Goal: Task Accomplishment & Management: Manage account settings

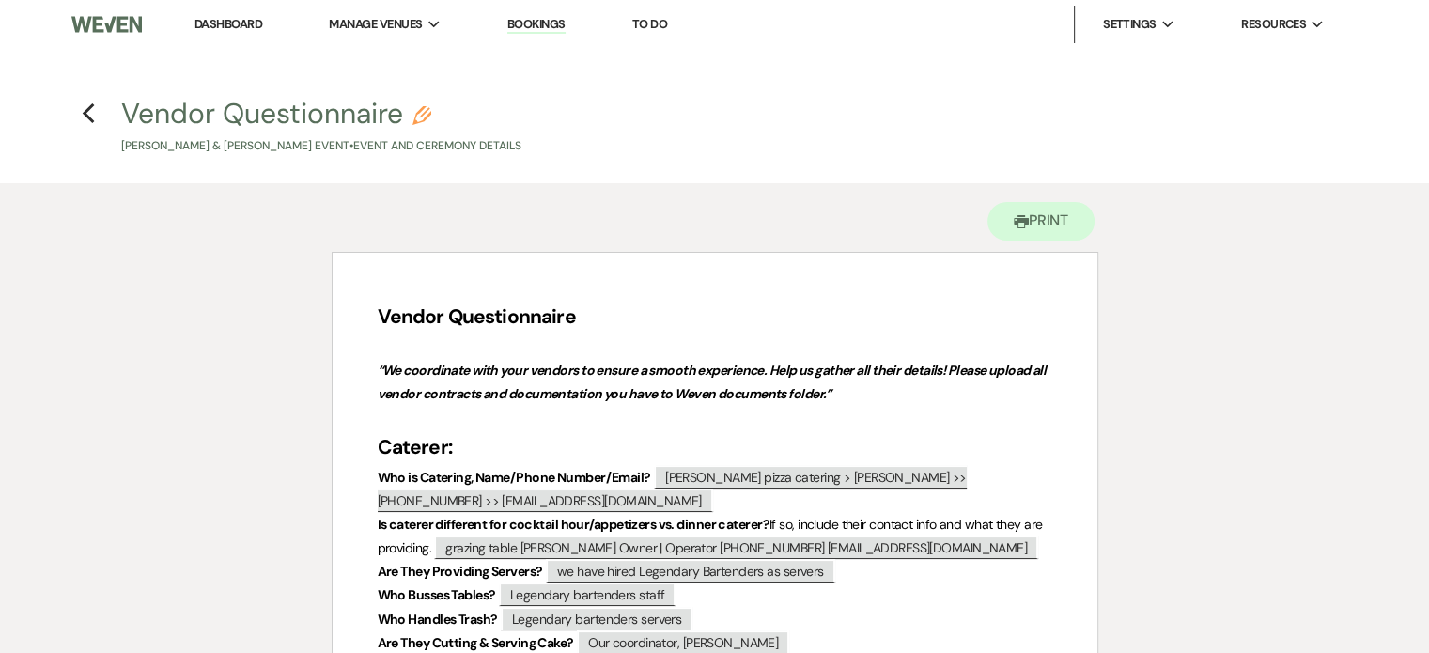
click at [214, 25] on link "Dashboard" at bounding box center [228, 24] width 68 height 16
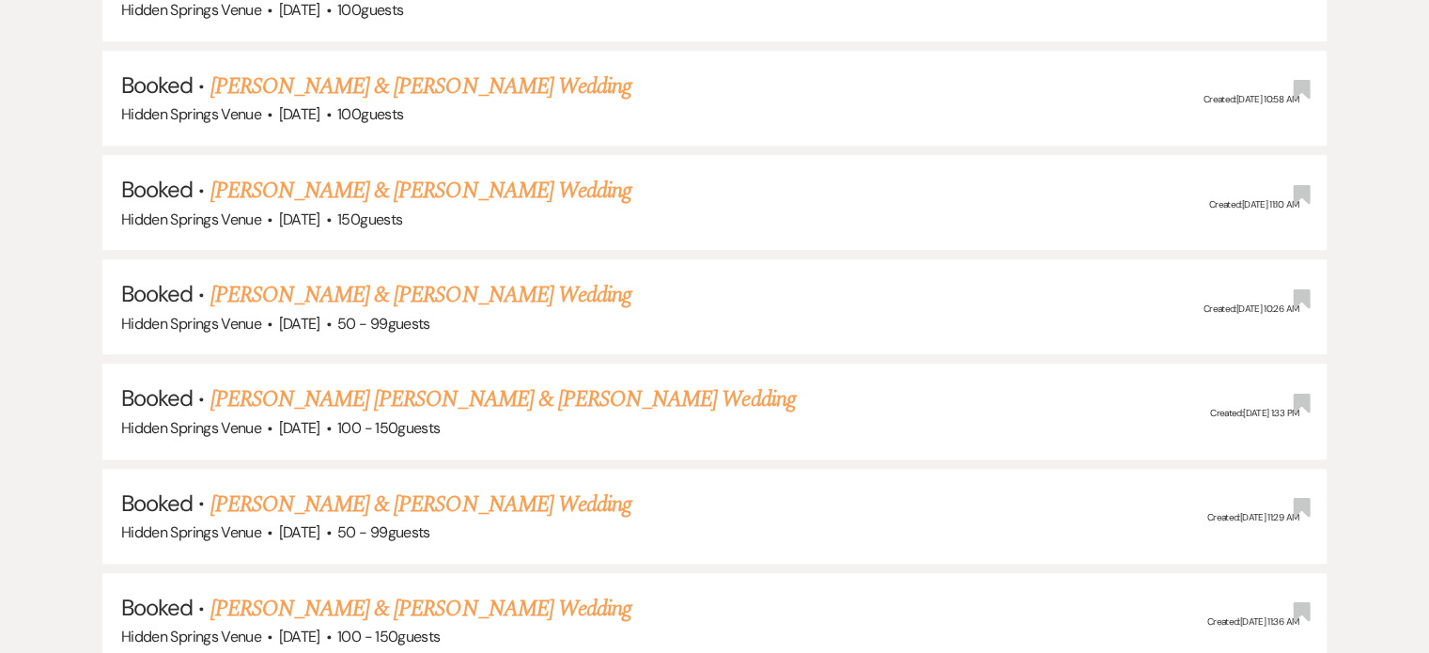
scroll to position [1330, 0]
click at [338, 287] on link "[PERSON_NAME] & [PERSON_NAME] Wedding" at bounding box center [420, 294] width 421 height 34
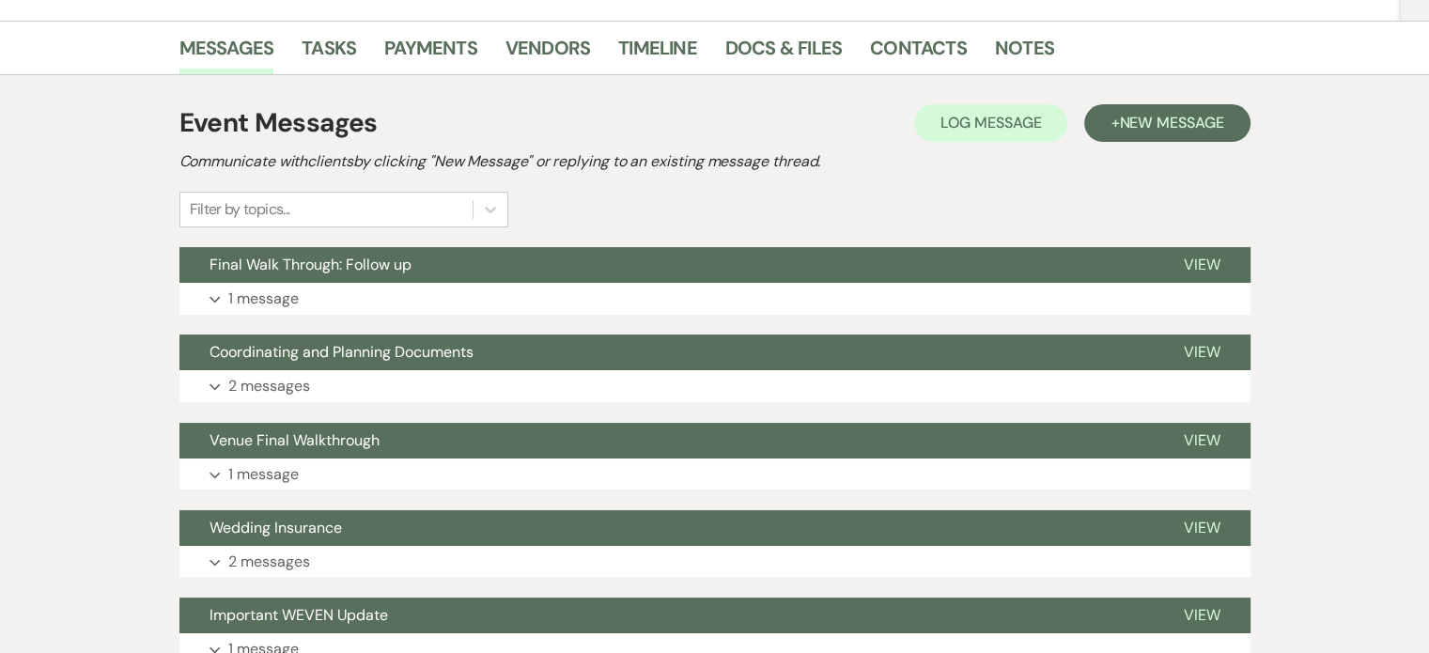
scroll to position [289, 0]
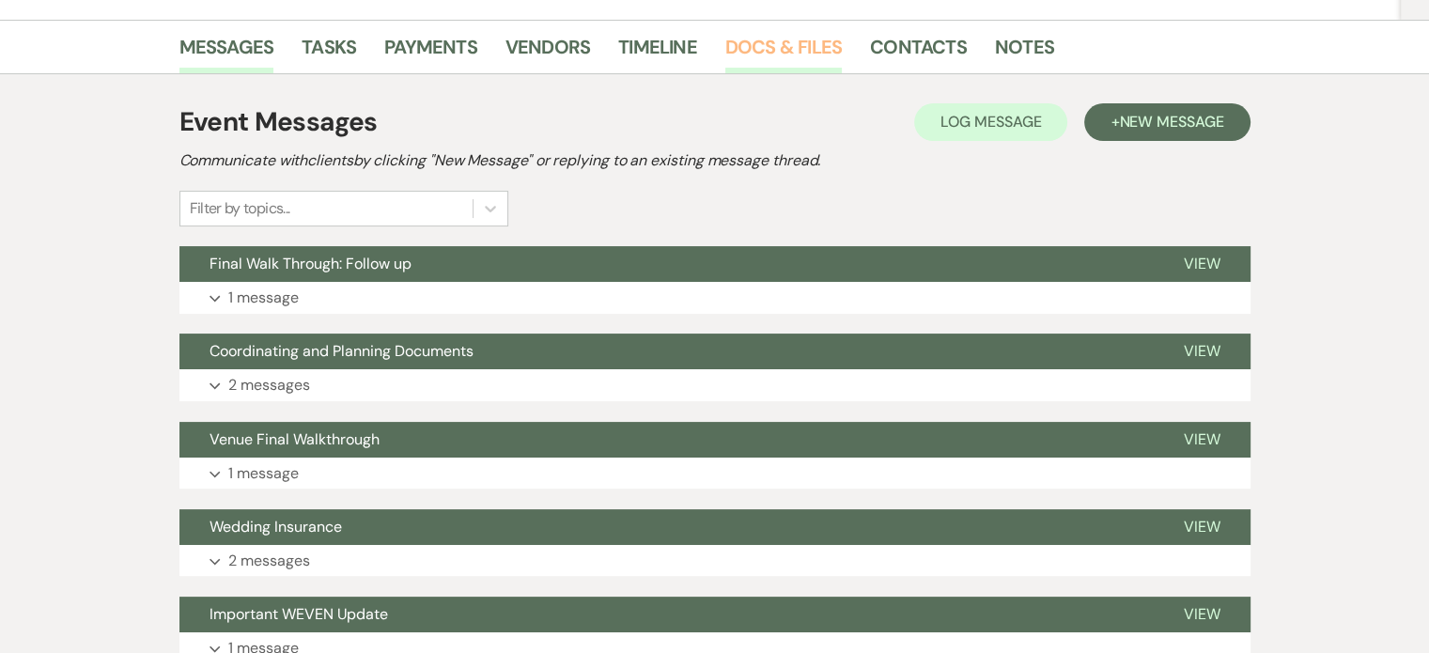
click at [752, 60] on link "Docs & Files" at bounding box center [783, 52] width 116 height 41
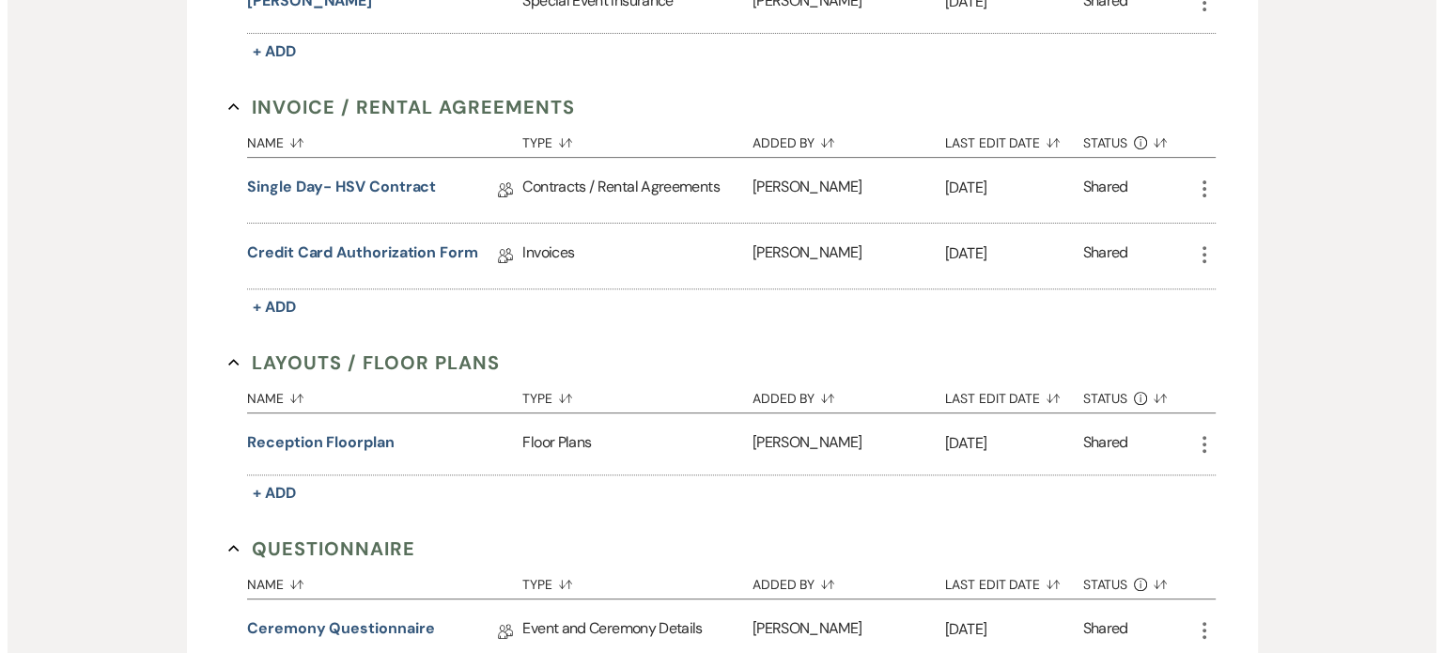
scroll to position [672, 0]
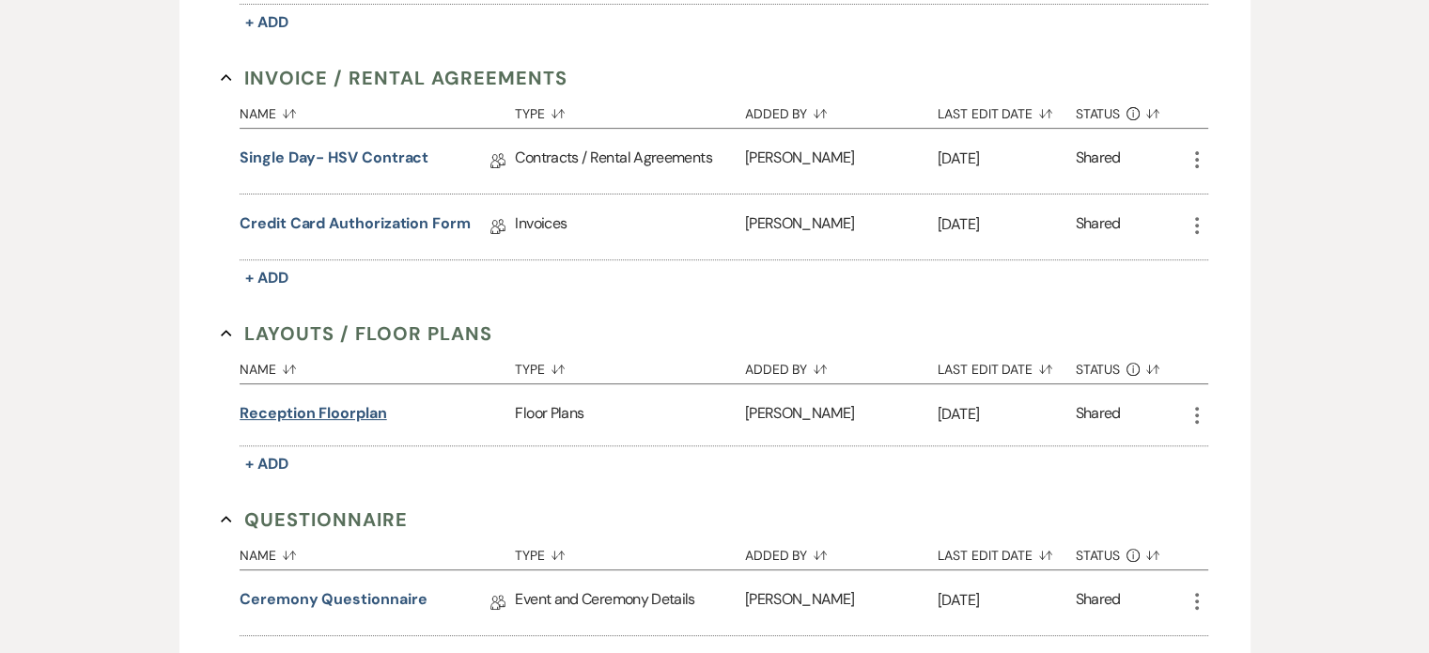
click at [355, 403] on button "Reception Floorplan" at bounding box center [313, 413] width 147 height 23
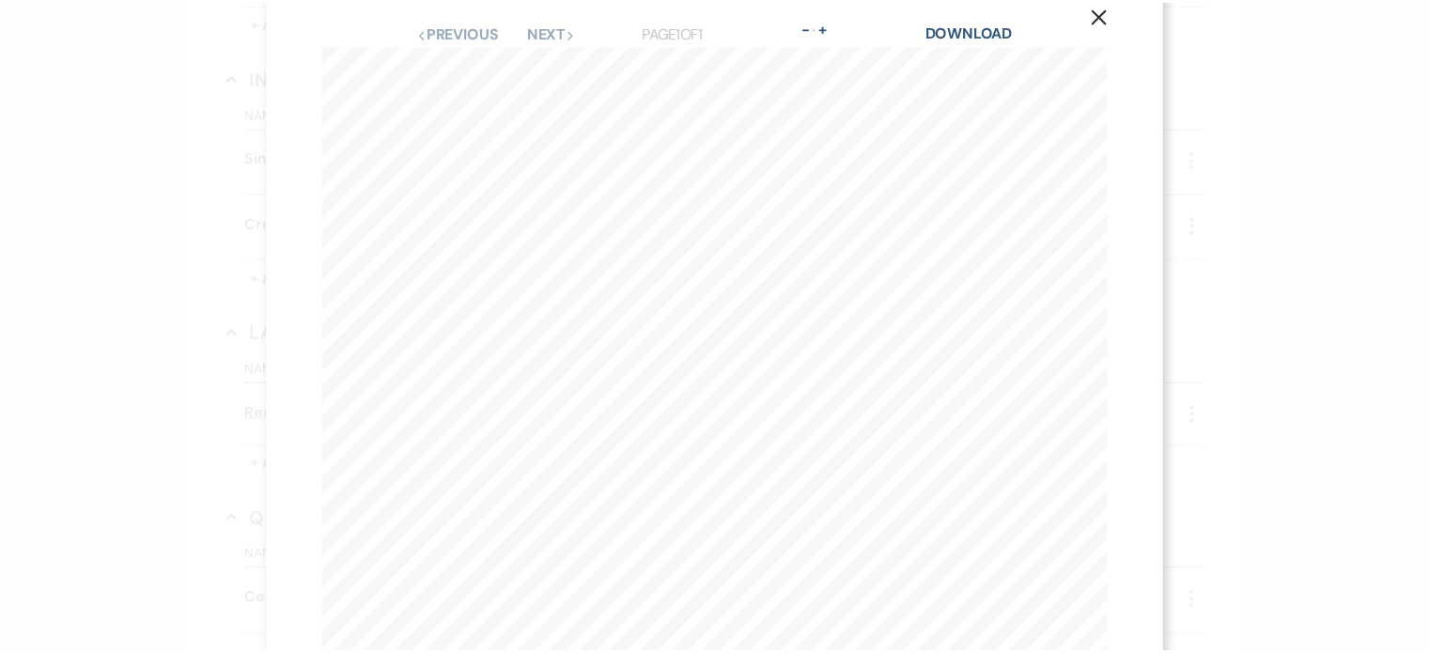
scroll to position [34, 0]
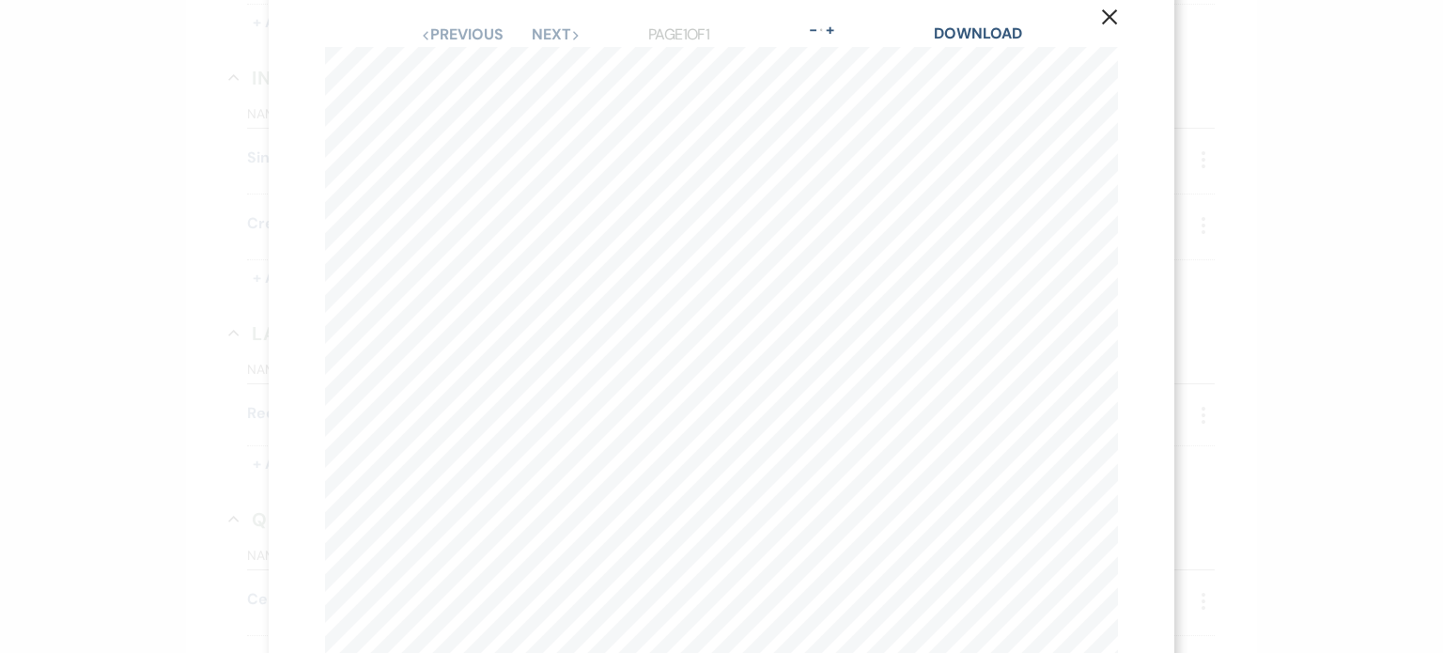
click at [206, 147] on div "X Previous Previous Next Next Page 1 of 1 - Zoom + Download [PERSON_NAME] - [DA…" at bounding box center [721, 326] width 1443 height 653
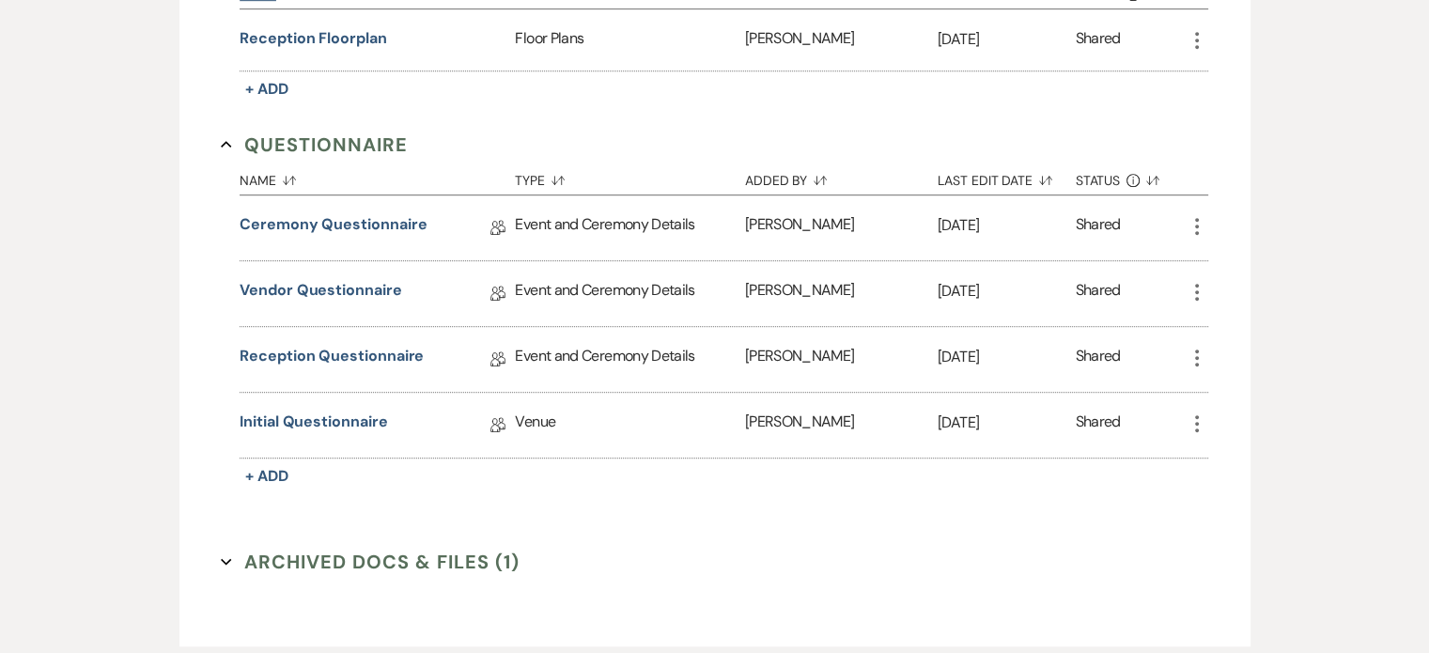
scroll to position [1047, 0]
click at [353, 292] on link "Vendor Questionnaire" at bounding box center [321, 292] width 162 height 29
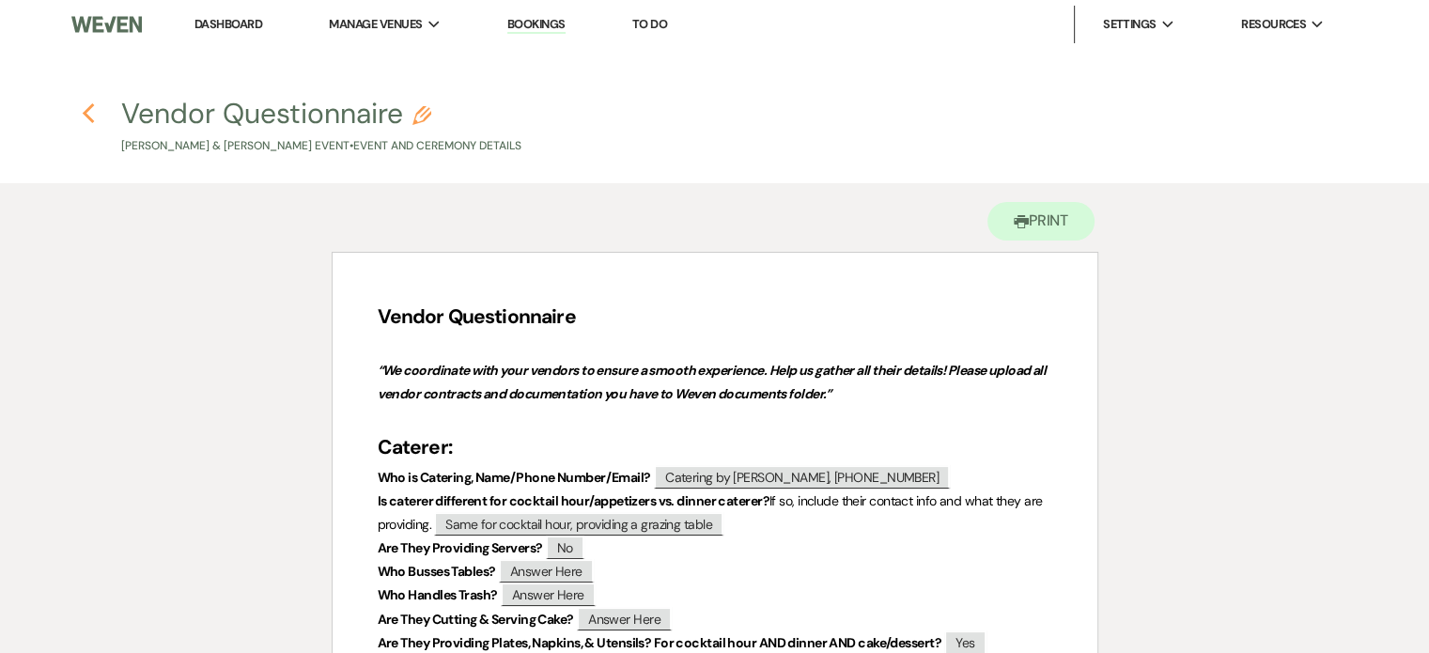
click at [90, 110] on icon "Previous" at bounding box center [89, 113] width 14 height 23
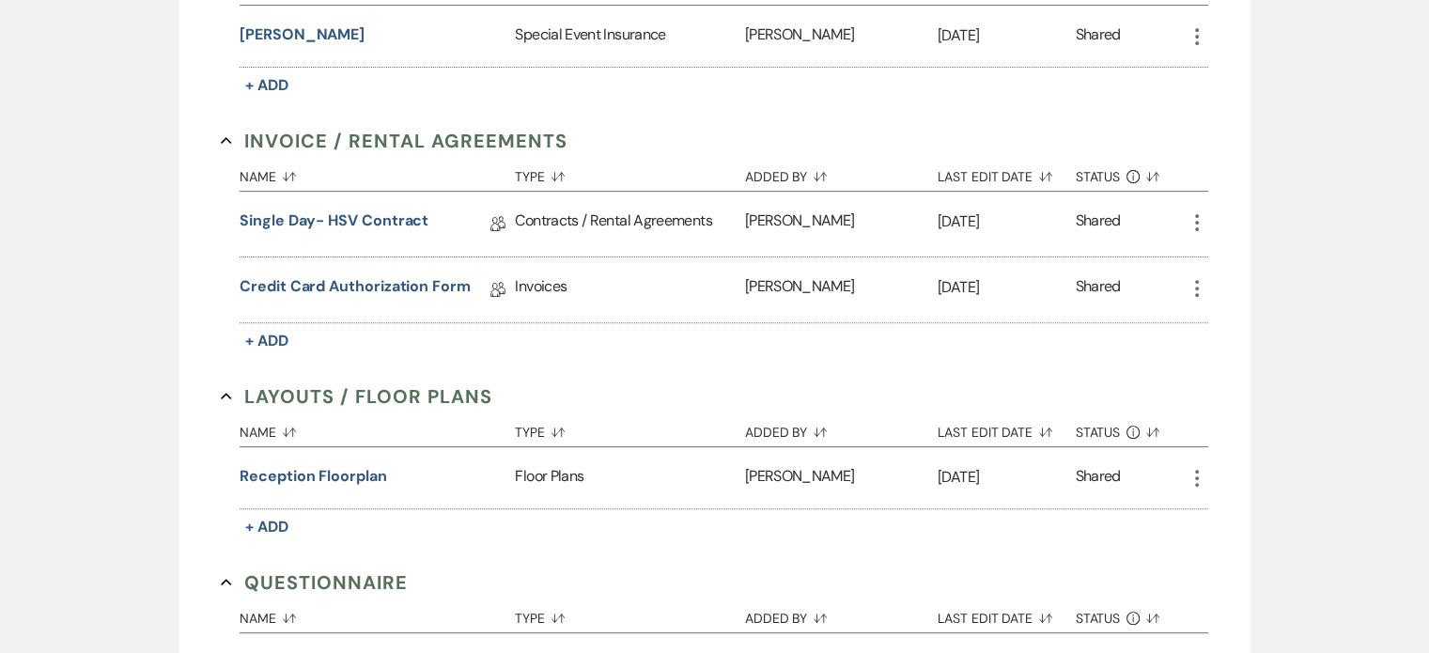
scroll to position [1047, 0]
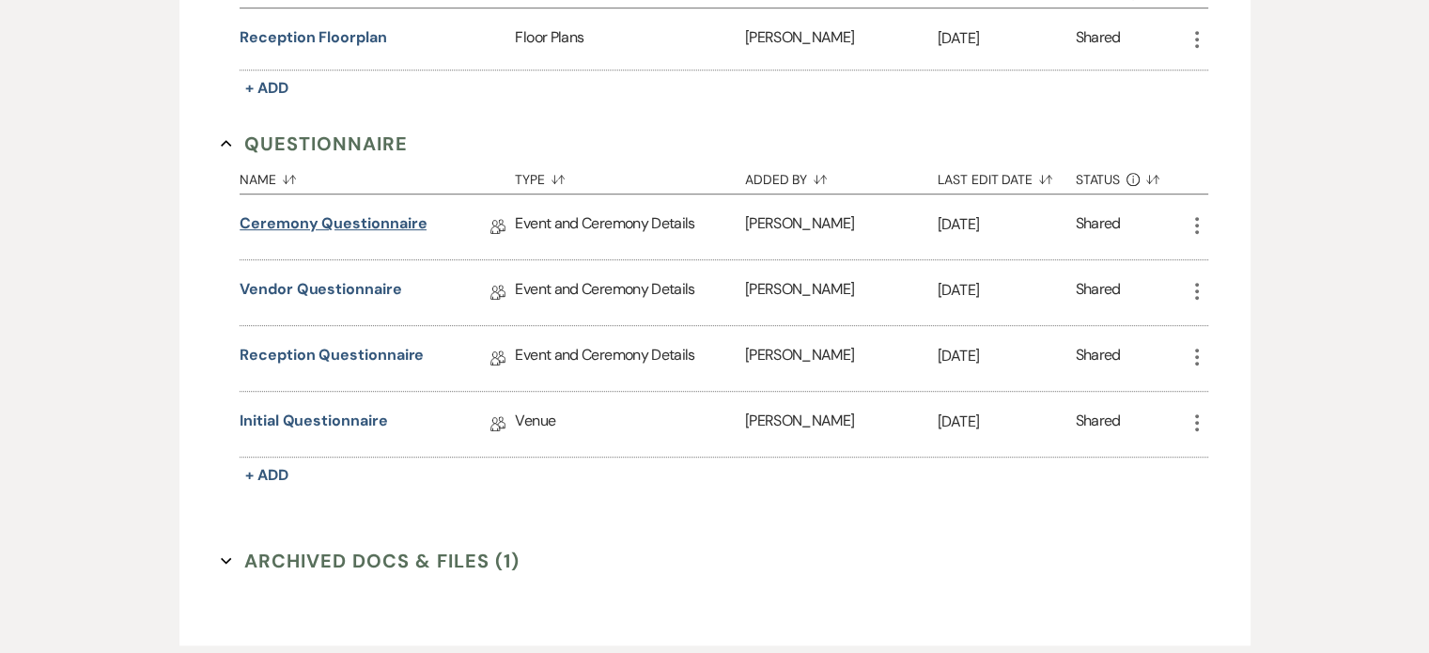
click at [342, 212] on link "Ceremony Questionnaire" at bounding box center [333, 226] width 187 height 29
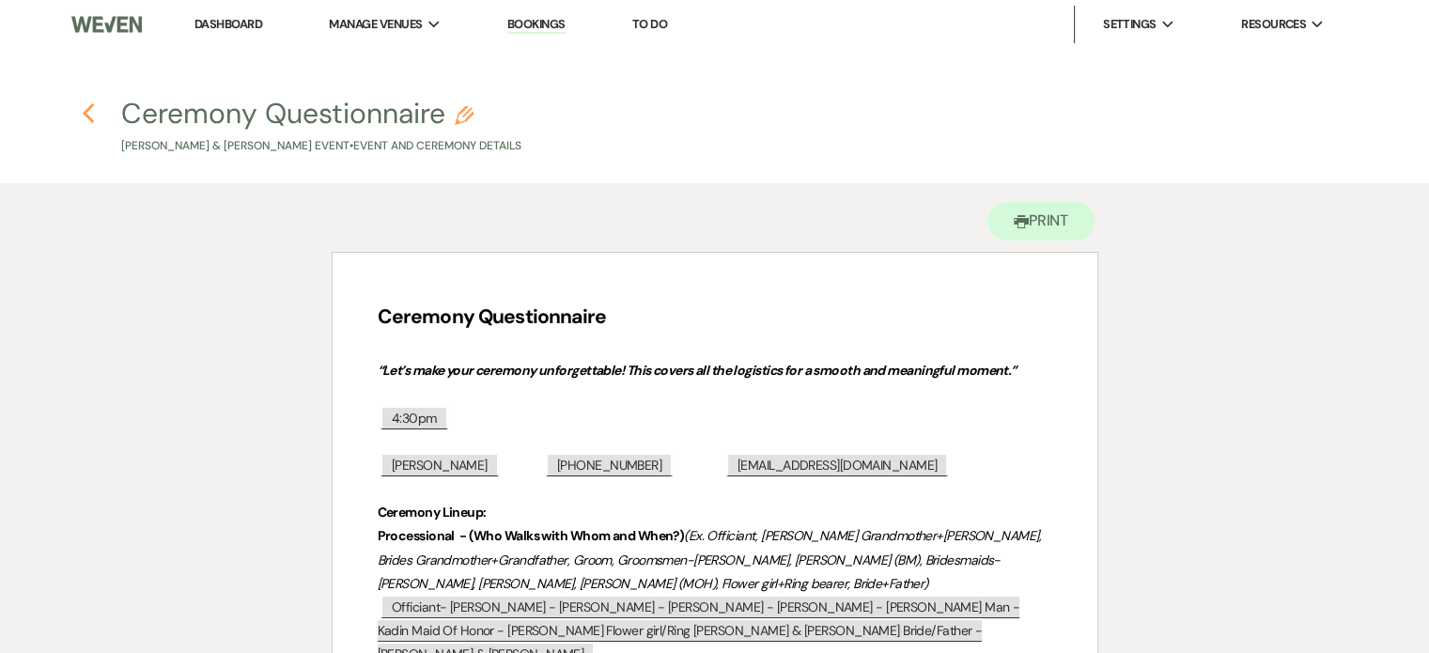
click at [85, 121] on icon "Previous" at bounding box center [89, 113] width 14 height 23
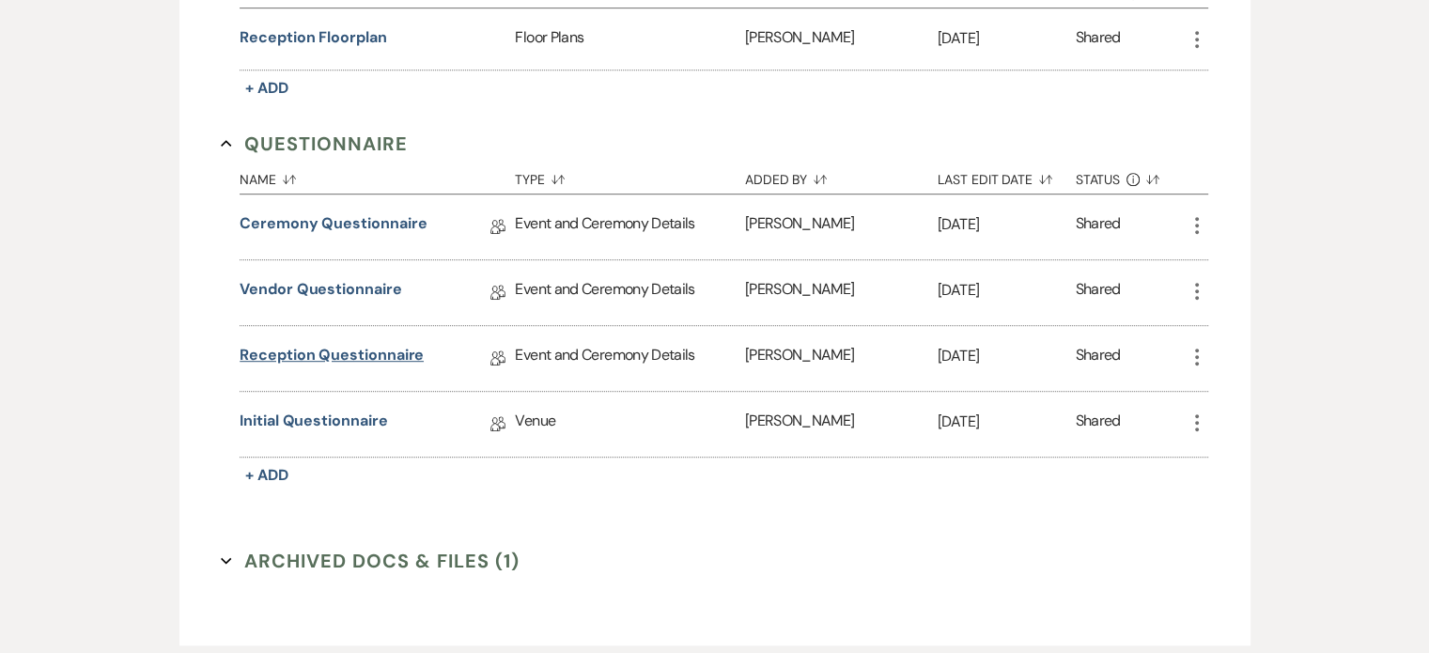
click at [334, 345] on link "Reception Questionnaire" at bounding box center [332, 358] width 184 height 29
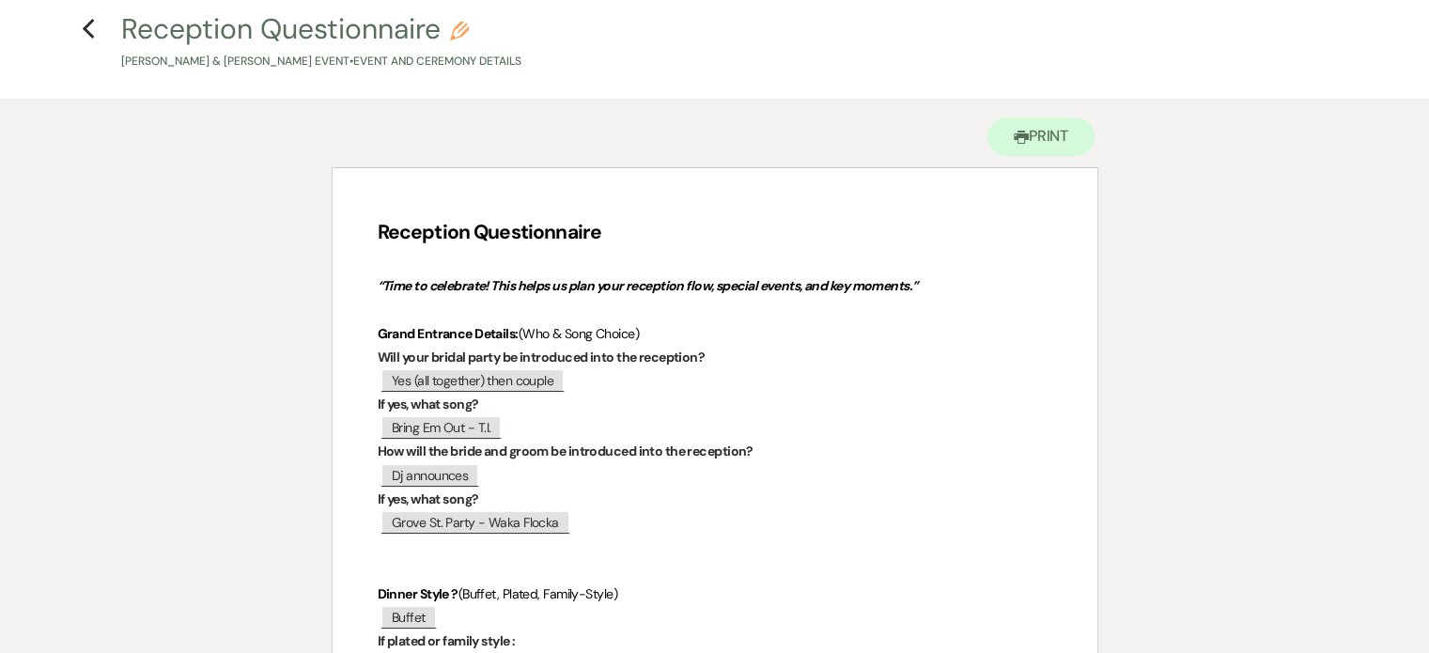
scroll to position [27, 0]
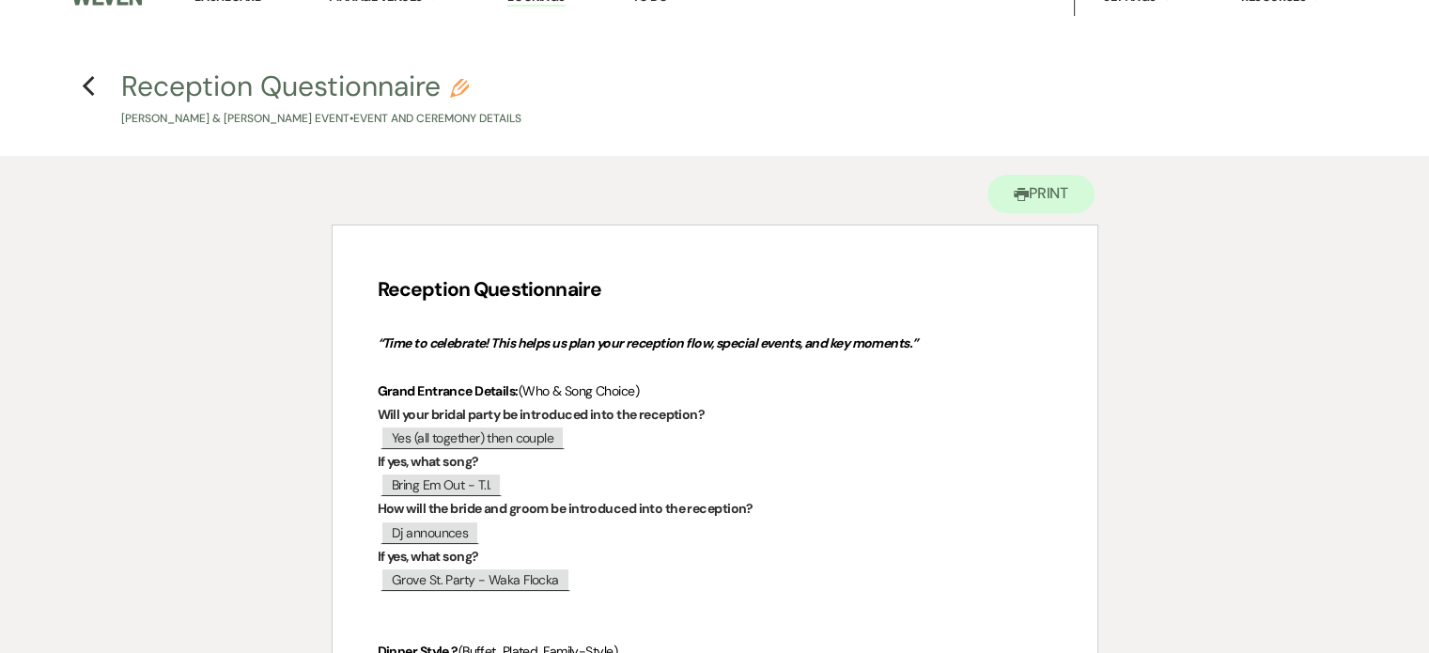
click at [99, 89] on h4 "Previous Reception Questionnaire Pencil [PERSON_NAME] & [PERSON_NAME] Event • E…" at bounding box center [715, 97] width 1353 height 61
click at [86, 85] on icon "Previous" at bounding box center [89, 86] width 14 height 23
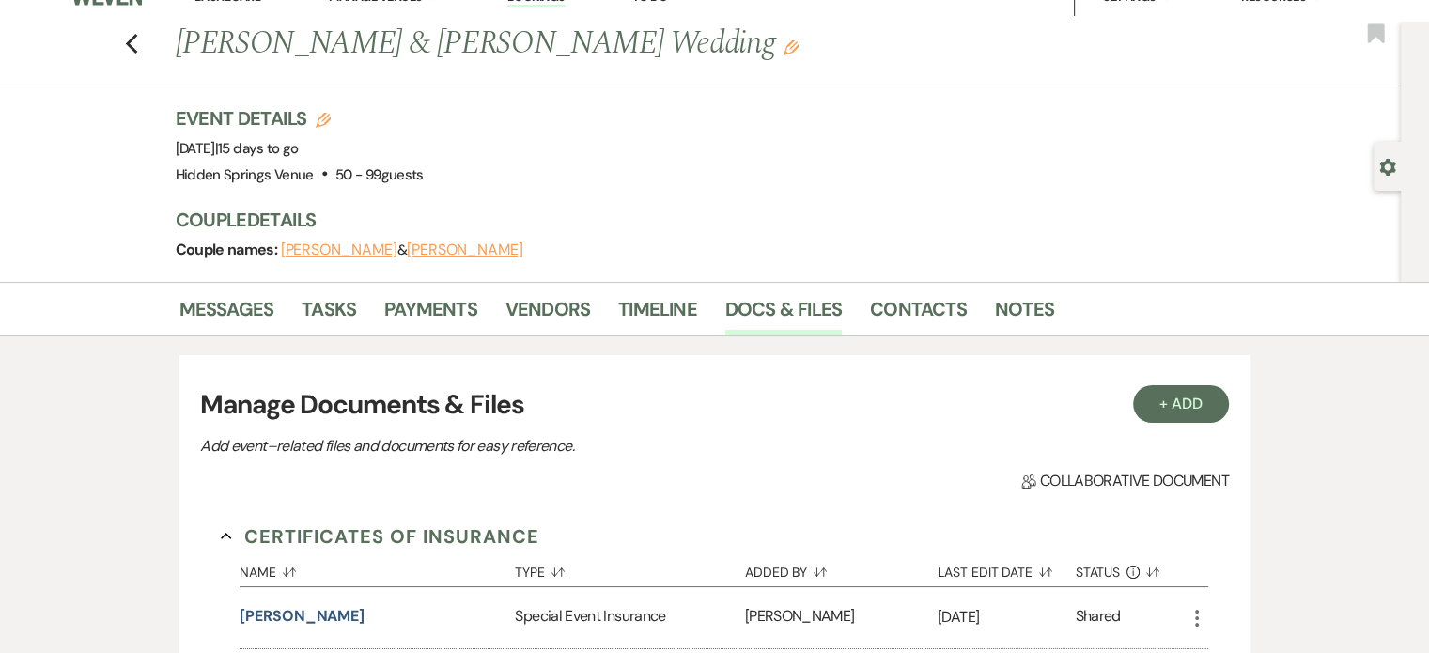
scroll to position [1047, 0]
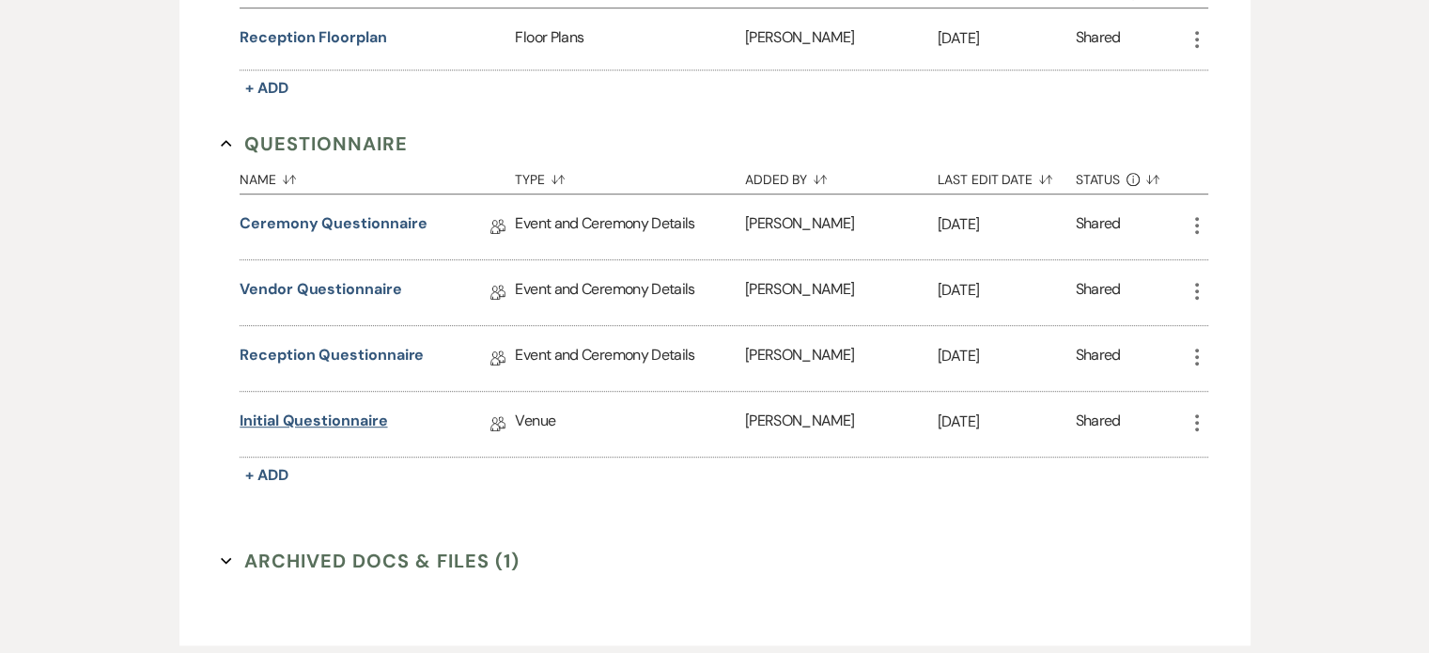
click at [348, 410] on link "Initial Questionnaire" at bounding box center [313, 424] width 147 height 29
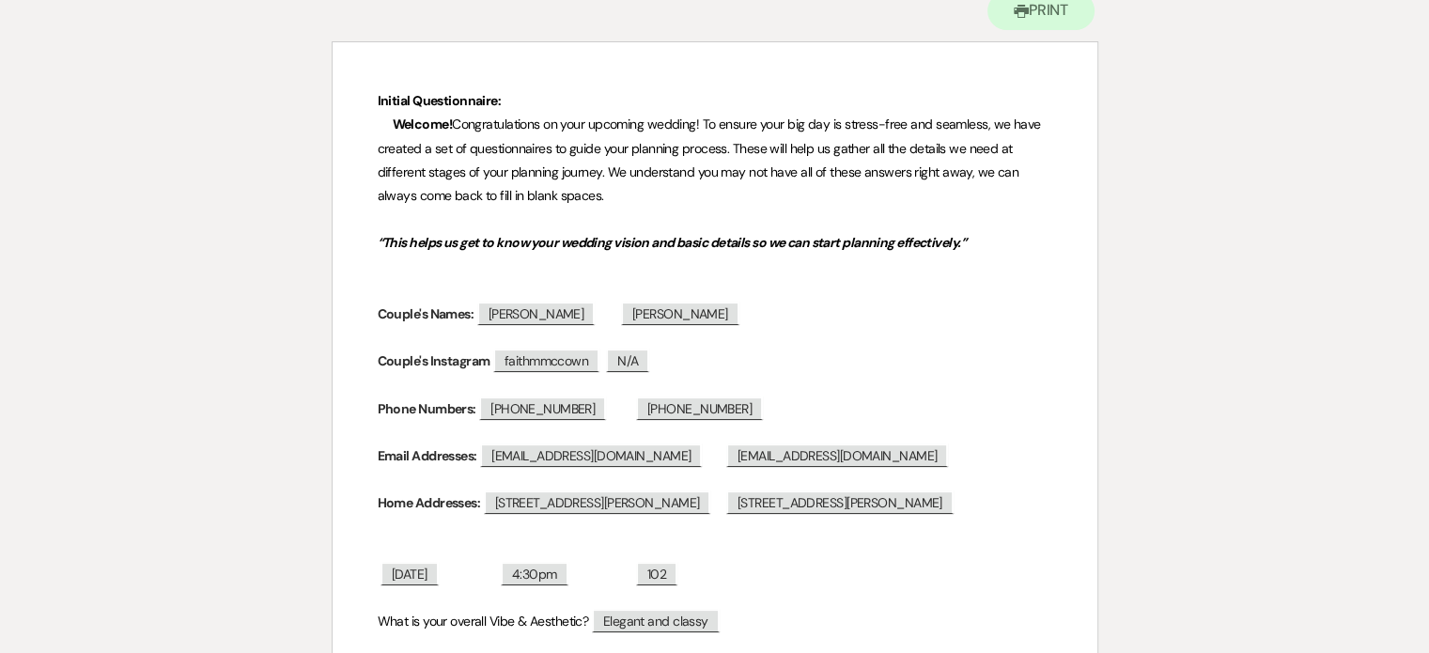
scroll to position [209, 0]
click at [431, 330] on p at bounding box center [715, 338] width 674 height 23
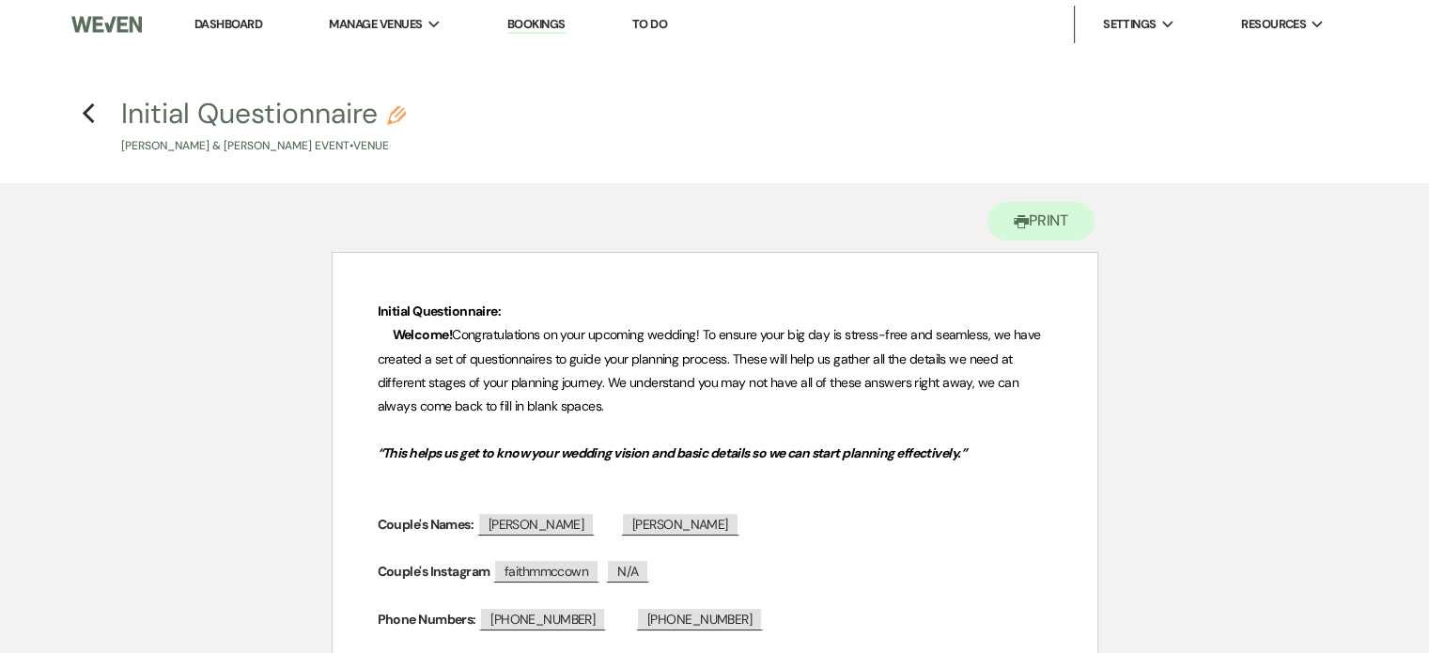
click at [95, 104] on h4 "Previous Initial Questionnaire Pencil [PERSON_NAME] & [PERSON_NAME] Event • Ven…" at bounding box center [715, 124] width 1353 height 61
click at [92, 108] on icon "Previous" at bounding box center [89, 113] width 14 height 23
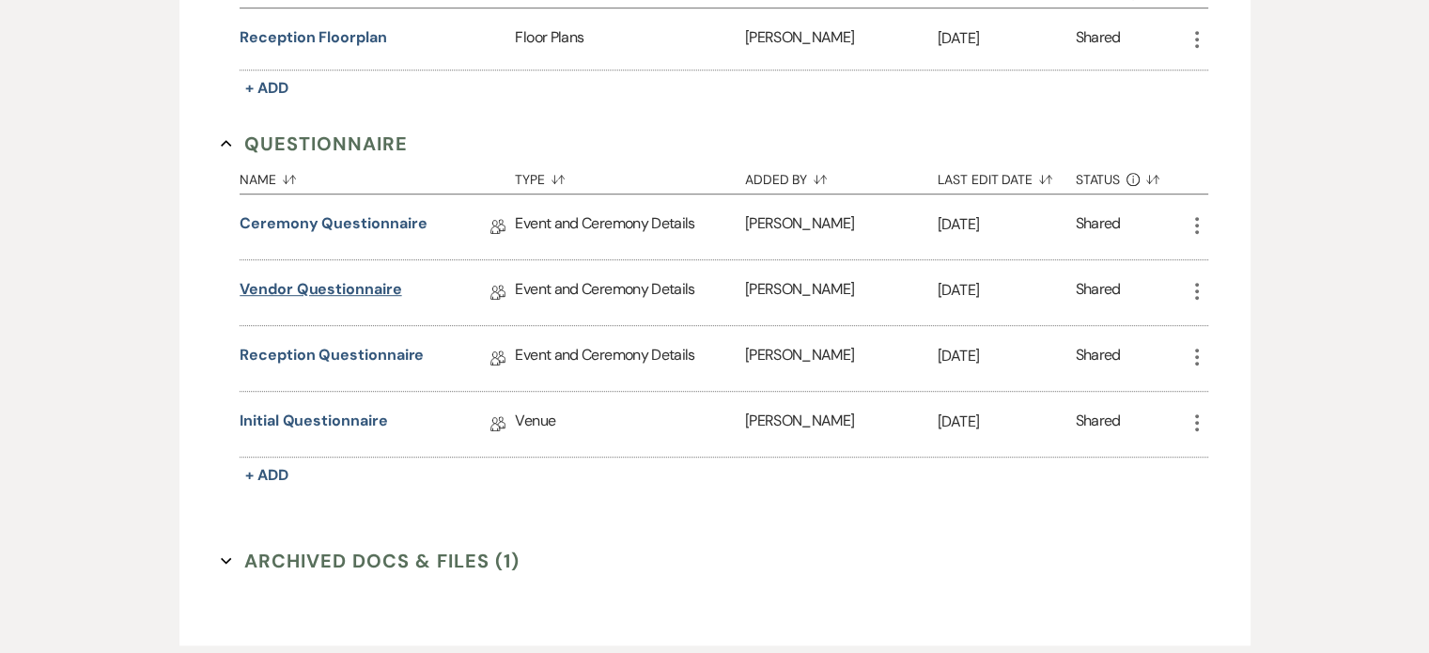
click at [363, 287] on link "Vendor Questionnaire" at bounding box center [321, 292] width 162 height 29
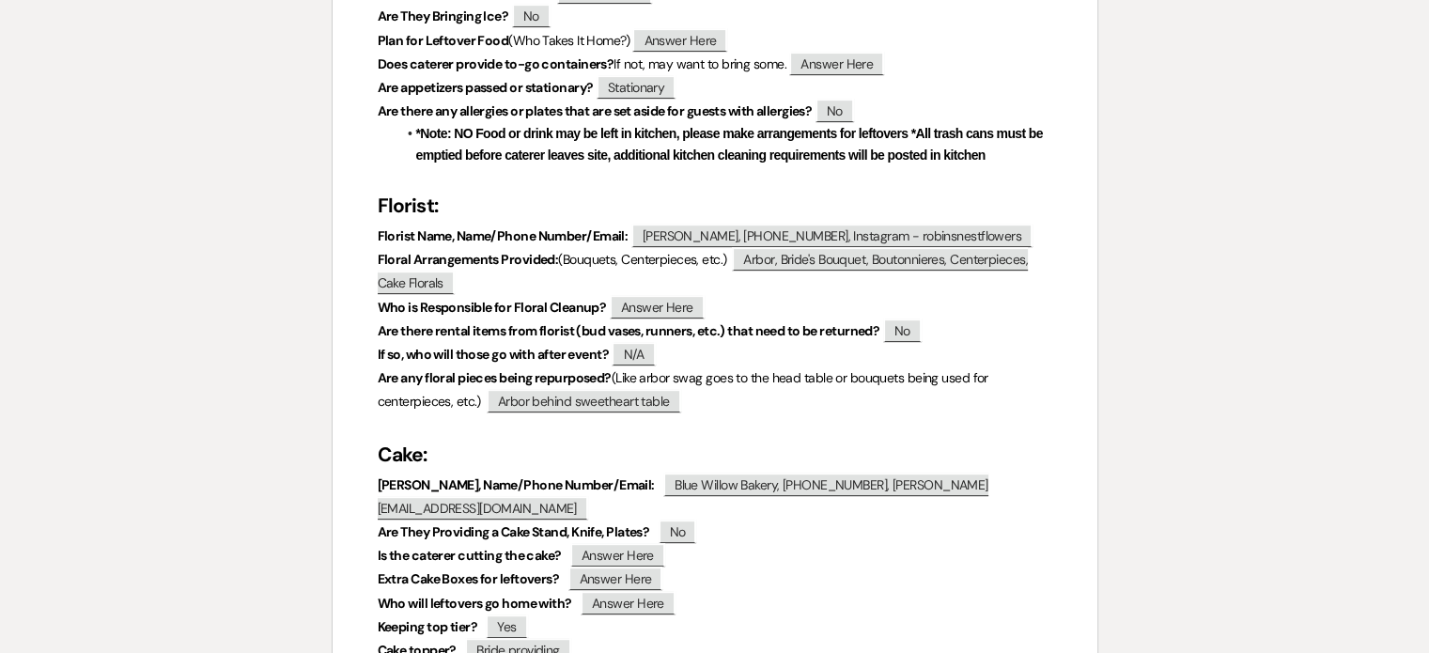
scroll to position [699, 0]
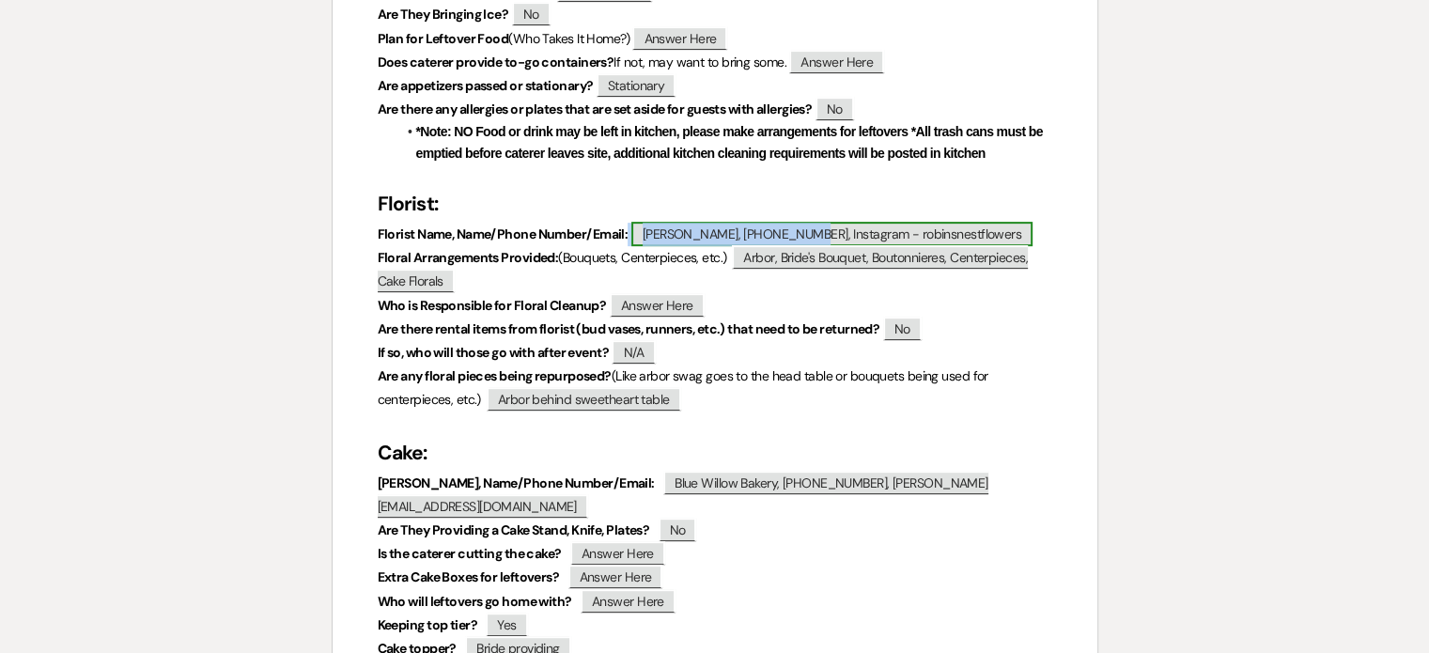
drag, startPoint x: 714, startPoint y: 232, endPoint x: 733, endPoint y: 232, distance: 18.8
click at [733, 232] on span "[PERSON_NAME], [PHONE_NUMBER], Instagram - robinsnestflowers" at bounding box center [831, 234] width 401 height 24
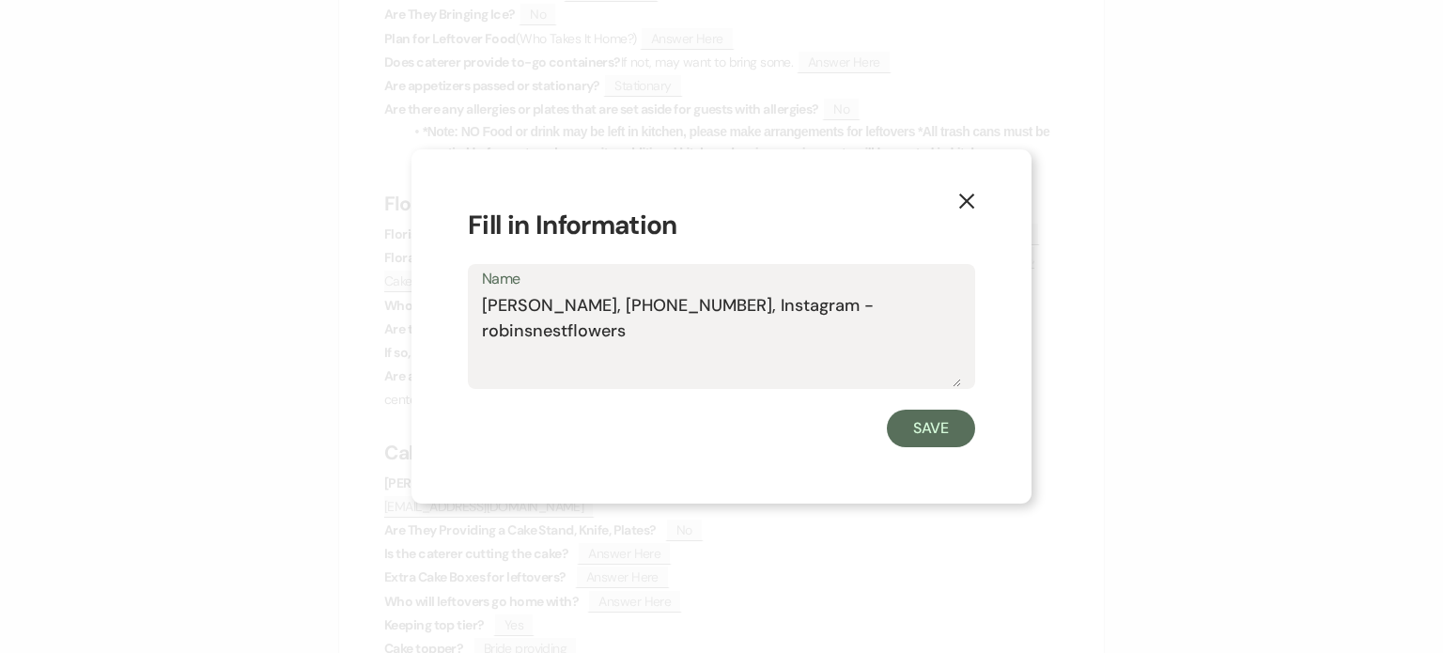
drag, startPoint x: 680, startPoint y: 300, endPoint x: 582, endPoint y: 297, distance: 97.7
click at [582, 297] on textarea "[PERSON_NAME], [PHONE_NUMBER], Instagram - robinsnestflowers" at bounding box center [721, 340] width 479 height 94
click at [559, 547] on div "X Fill in Information Name [PERSON_NAME], [PHONE_NUMBER], Instagram - robinsnes…" at bounding box center [721, 326] width 1443 height 653
click at [969, 204] on use "button" at bounding box center [966, 201] width 15 height 15
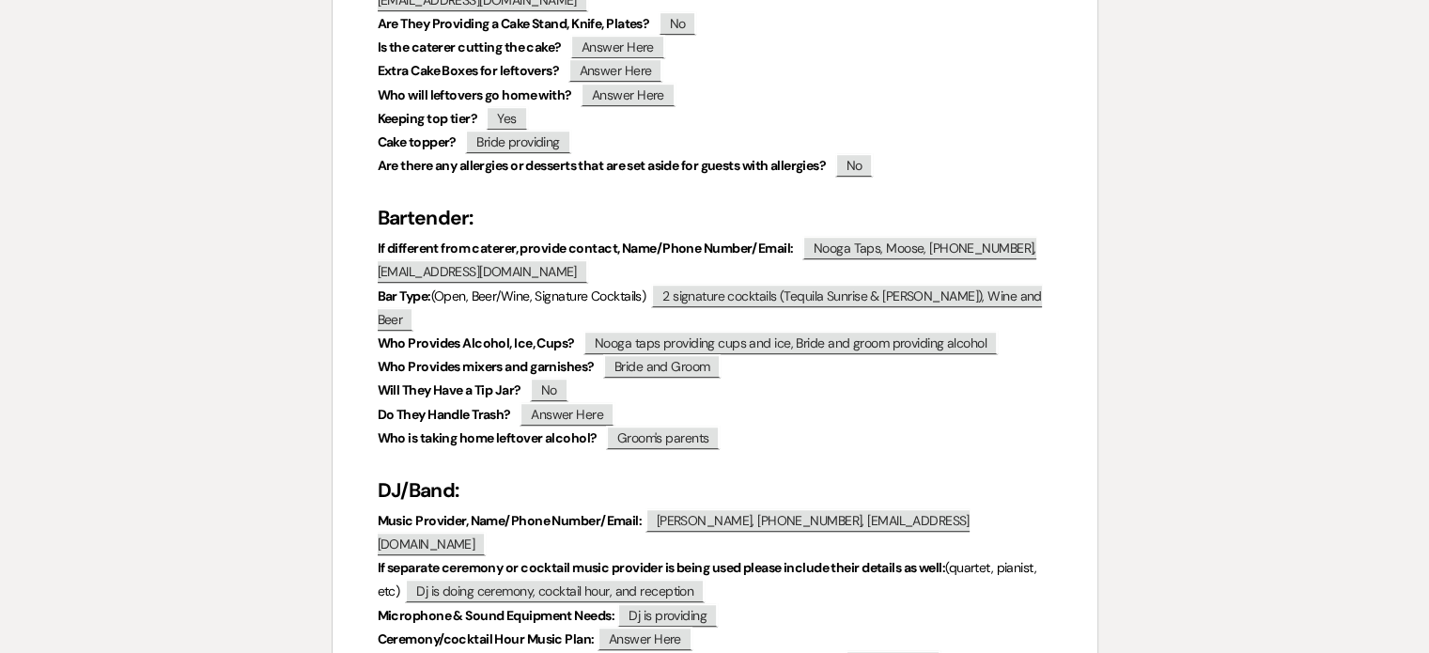
scroll to position [1212, 0]
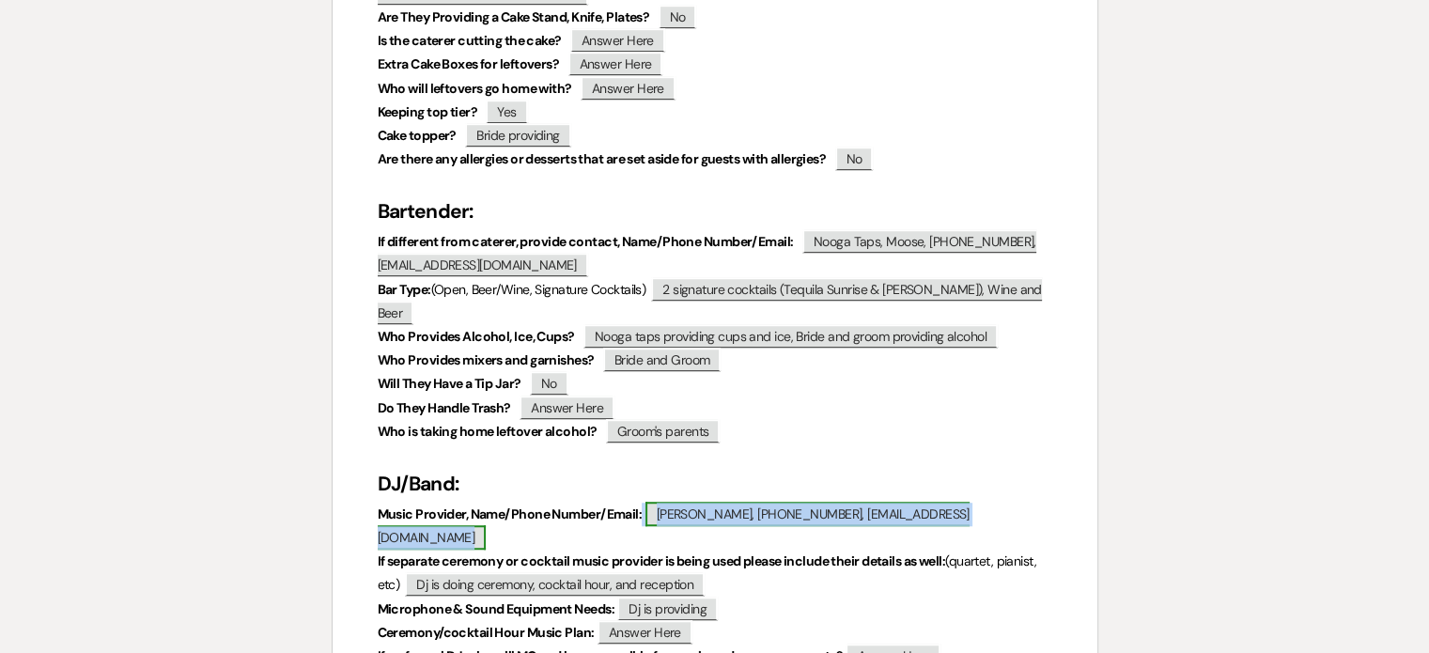
click at [721, 502] on span "[PERSON_NAME], [PHONE_NUMBER], [EMAIL_ADDRESS][DOMAIN_NAME]" at bounding box center [674, 526] width 592 height 48
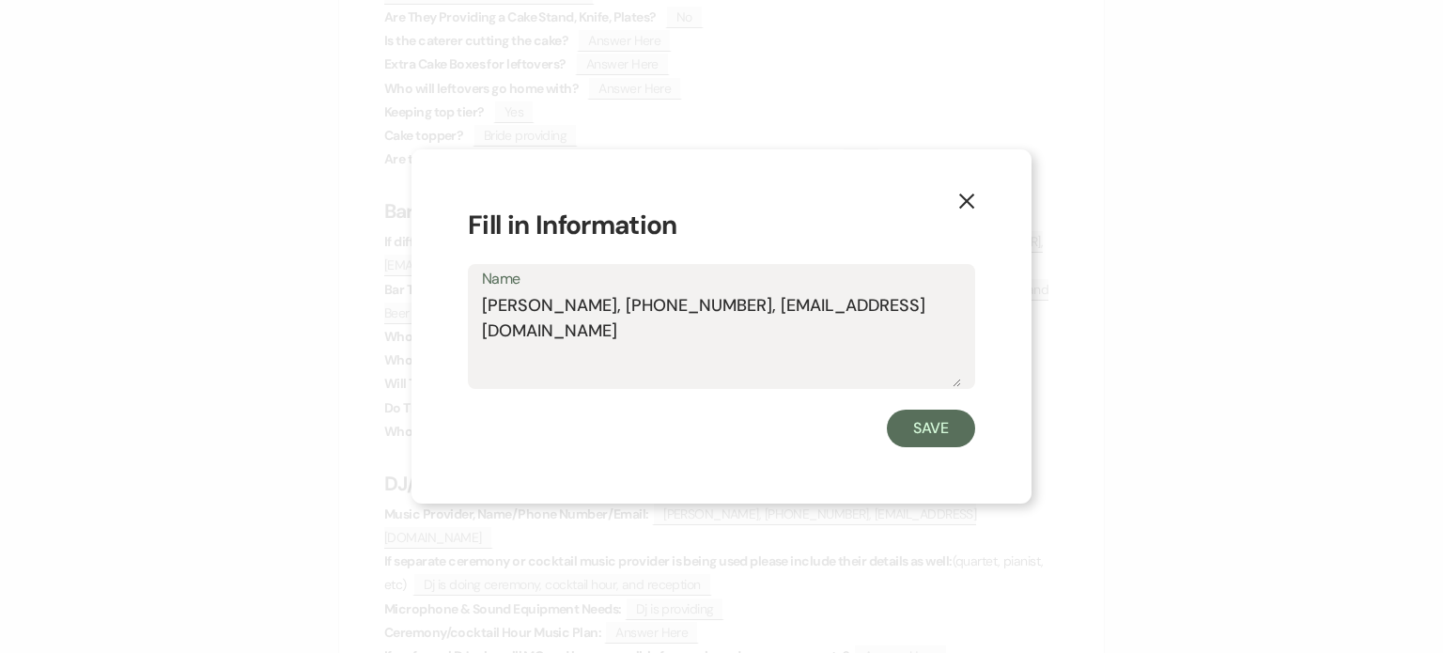
drag, startPoint x: 568, startPoint y: 306, endPoint x: 690, endPoint y: 307, distance: 121.2
click at [690, 307] on textarea "[PERSON_NAME], [PHONE_NUMBER], [EMAIL_ADDRESS][DOMAIN_NAME]" at bounding box center [721, 340] width 479 height 94
click at [740, 572] on div "X Fill in Information Name [PERSON_NAME], [PHONE_NUMBER], [EMAIL_ADDRESS][DOMAI…" at bounding box center [721, 326] width 1443 height 653
click at [742, 569] on div "X Fill in Information Name [PERSON_NAME], [PHONE_NUMBER], [EMAIL_ADDRESS][DOMAI…" at bounding box center [721, 326] width 1443 height 653
click at [969, 206] on icon "X" at bounding box center [966, 201] width 17 height 17
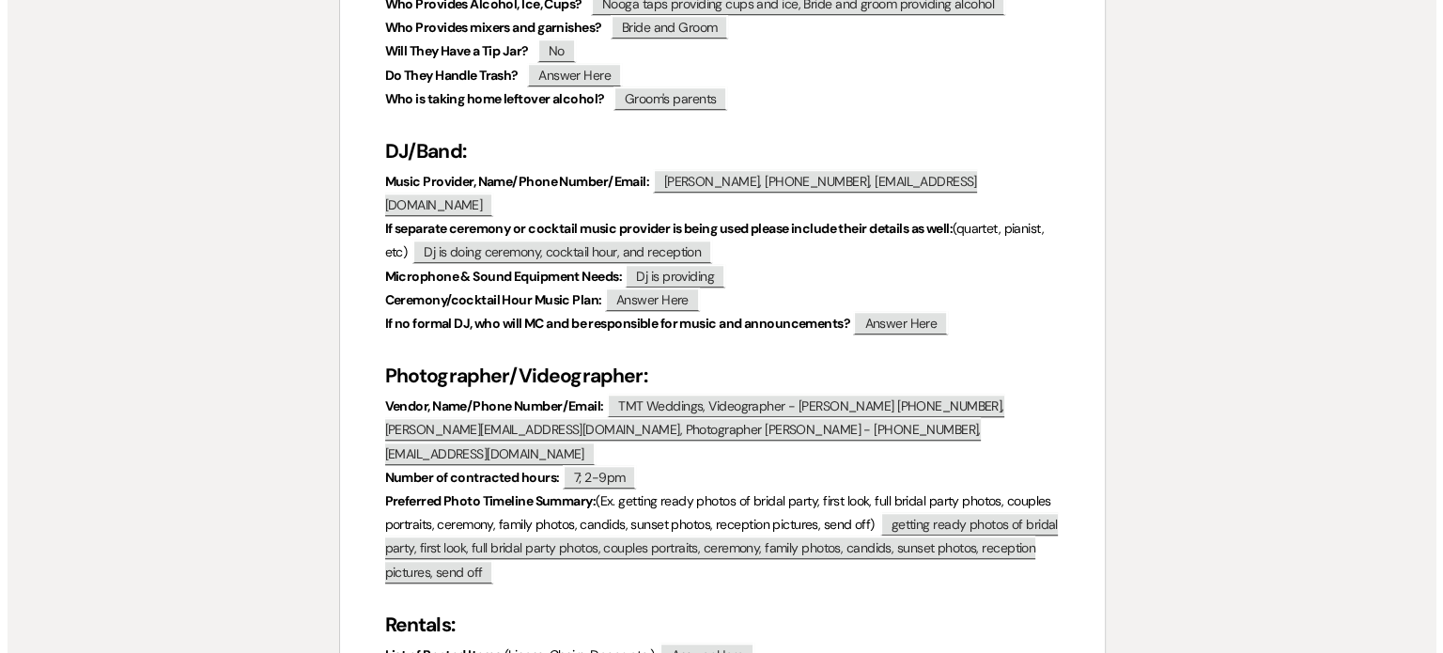
scroll to position [1702, 0]
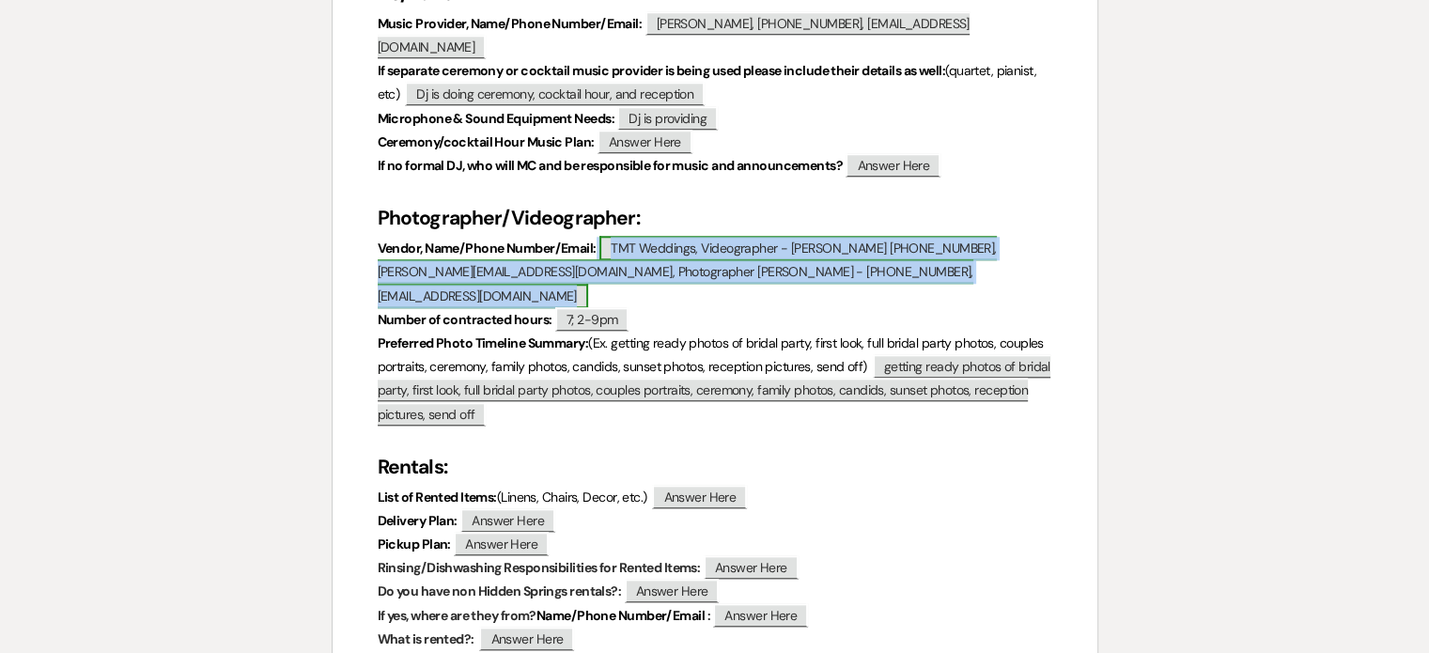
click at [744, 236] on span "TMT Weddings, Videographer - [PERSON_NAME] [PHONE_NUMBER], [PERSON_NAME][EMAIL_…" at bounding box center [687, 271] width 619 height 71
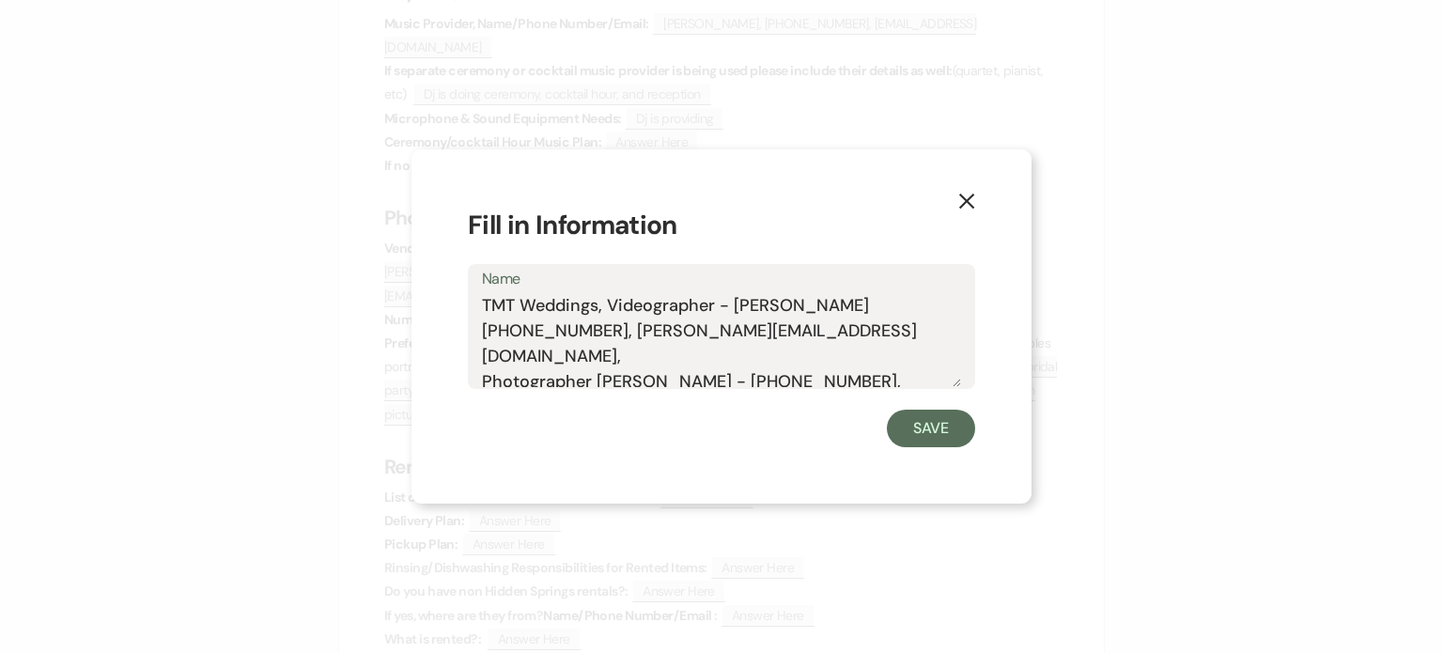
drag, startPoint x: 688, startPoint y: 384, endPoint x: 482, endPoint y: 379, distance: 205.8
click at [482, 379] on textarea "TMT Weddings, Videographer - [PERSON_NAME] [PHONE_NUMBER], [PERSON_NAME][EMAIL_…" at bounding box center [721, 340] width 479 height 94
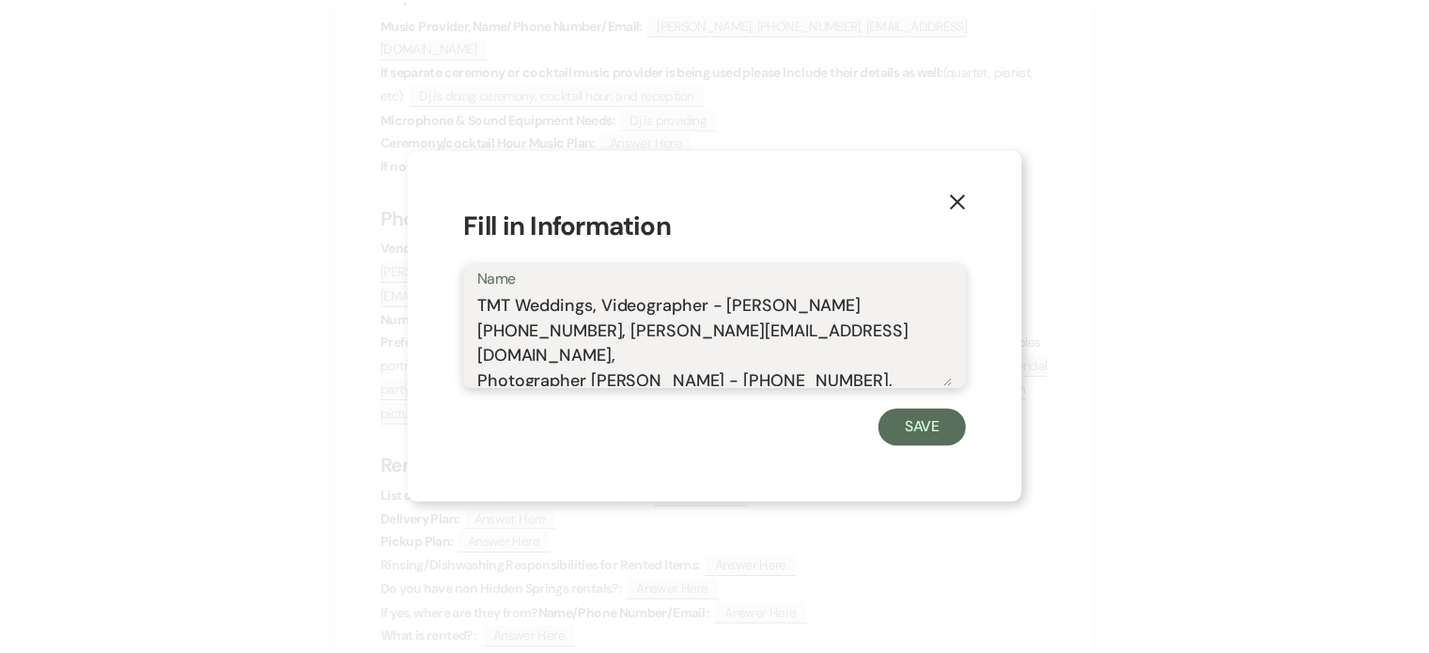
scroll to position [8, 0]
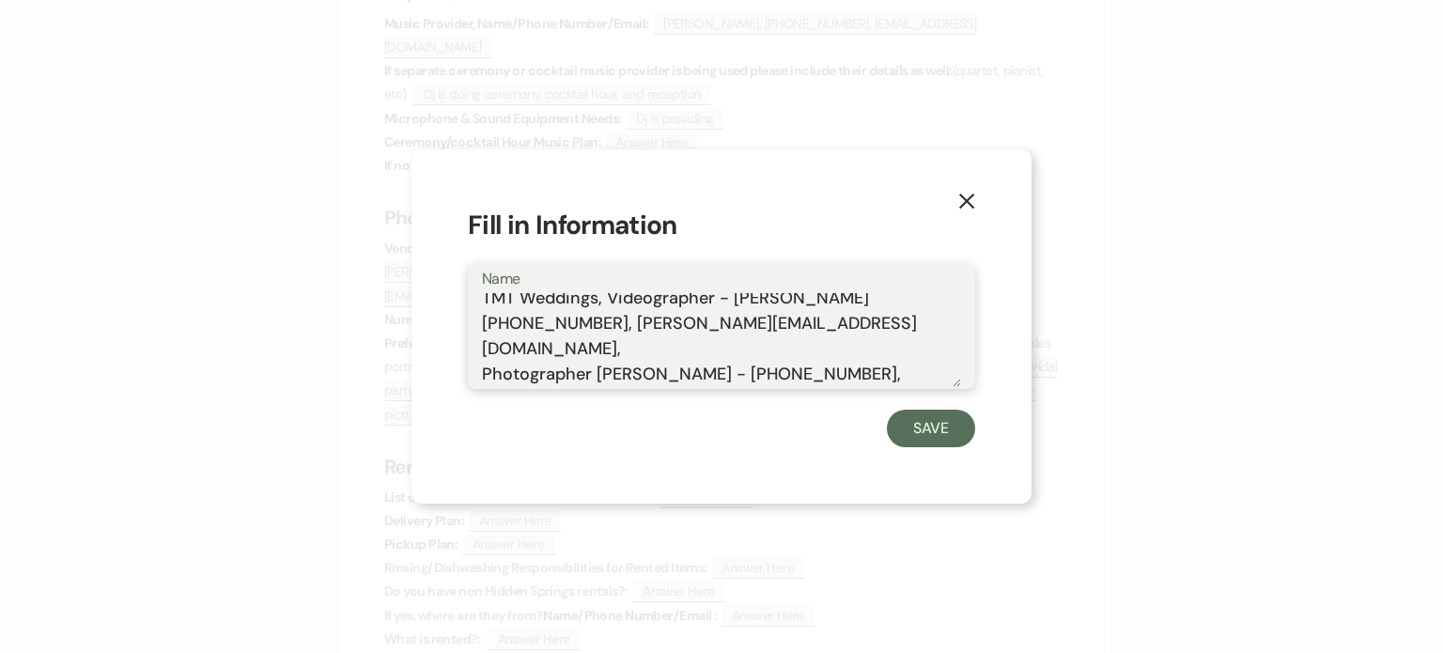
drag, startPoint x: 782, startPoint y: 358, endPoint x: 663, endPoint y: 352, distance: 118.5
click at [663, 352] on textarea "TMT Weddings, Videographer - [PERSON_NAME] [PHONE_NUMBER], [PERSON_NAME][EMAIL_…" at bounding box center [721, 340] width 479 height 94
click at [318, 438] on div "X Fill in Information Name TMT Weddings, Videographer - [PERSON_NAME] [PHONE_NU…" at bounding box center [721, 326] width 1443 height 653
click at [967, 202] on use "button" at bounding box center [966, 201] width 15 height 15
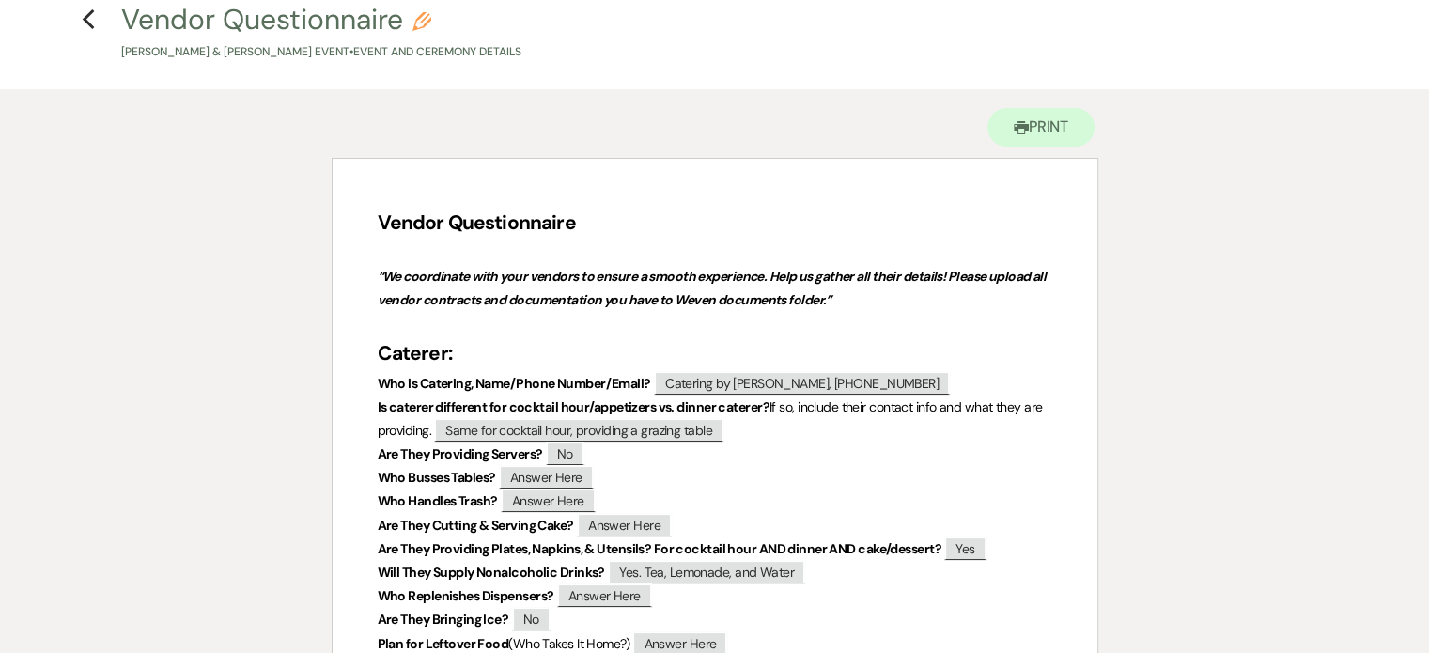
scroll to position [0, 0]
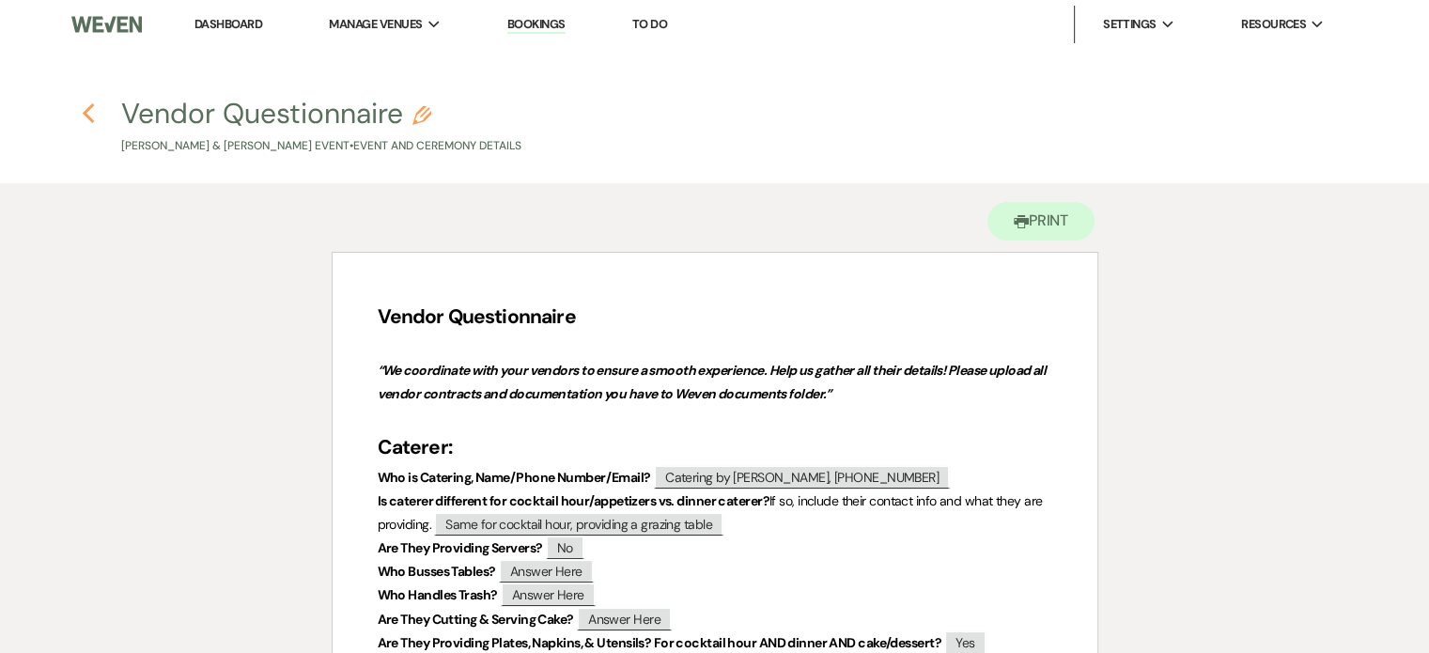
click at [88, 114] on icon "Previous" at bounding box center [89, 113] width 14 height 23
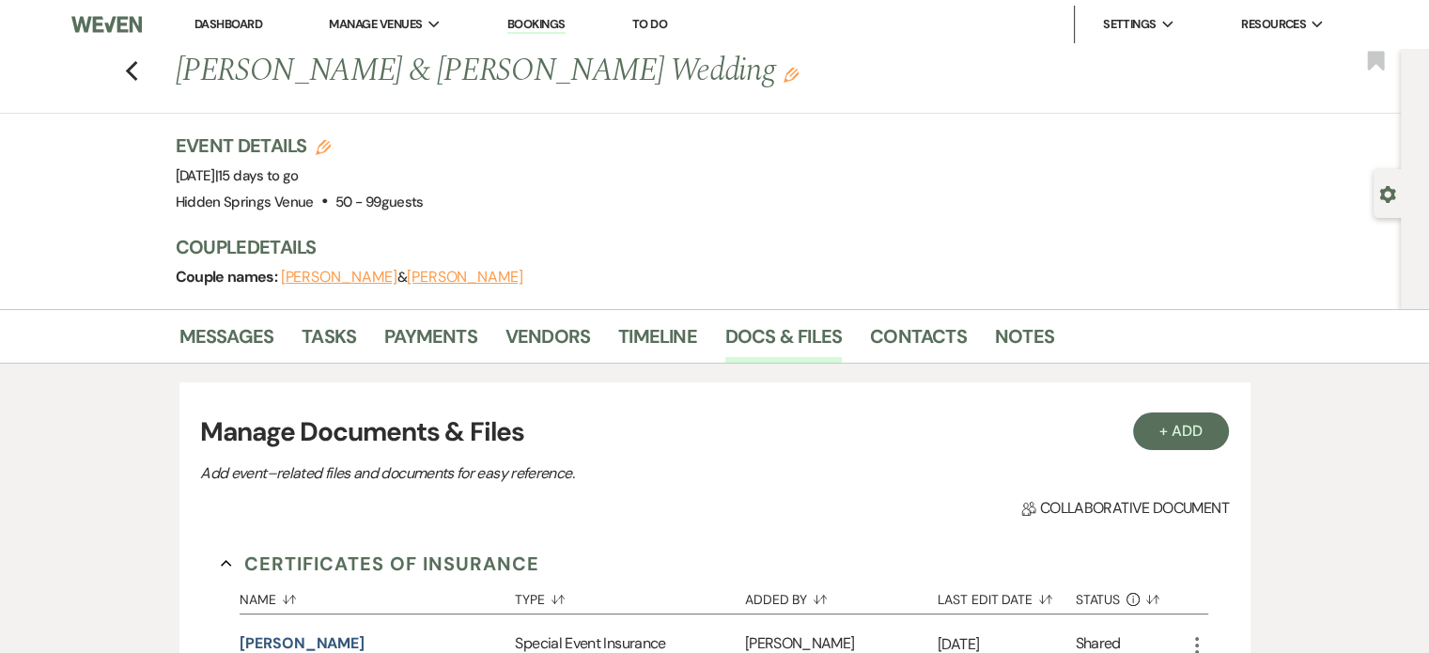
scroll to position [1047, 0]
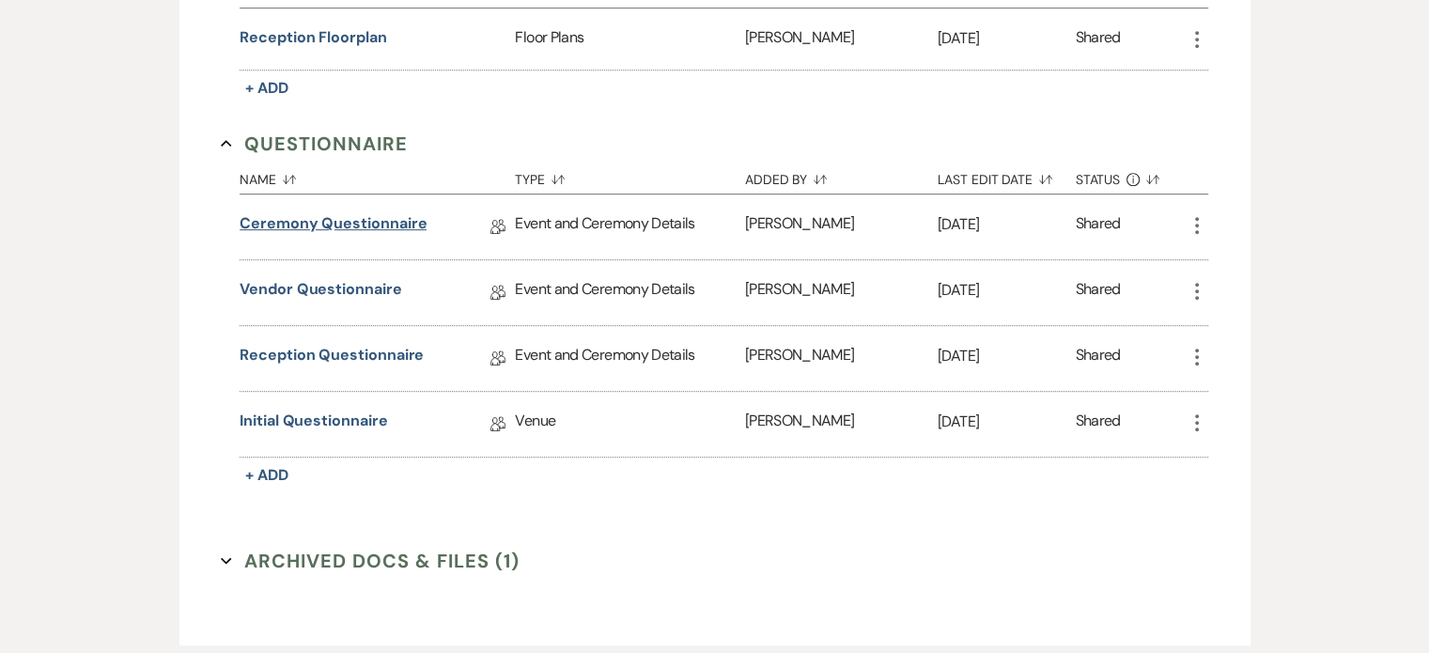
click at [381, 218] on link "Ceremony Questionnaire" at bounding box center [333, 226] width 187 height 29
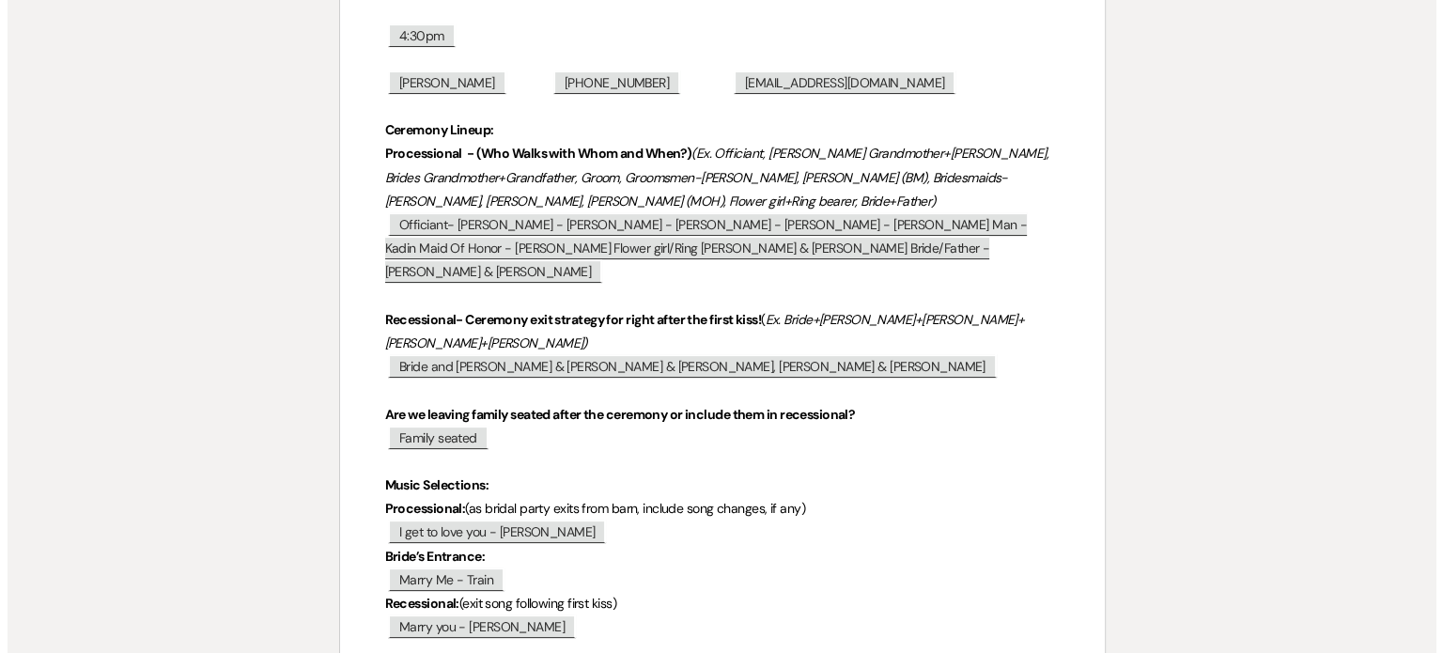
scroll to position [396, 0]
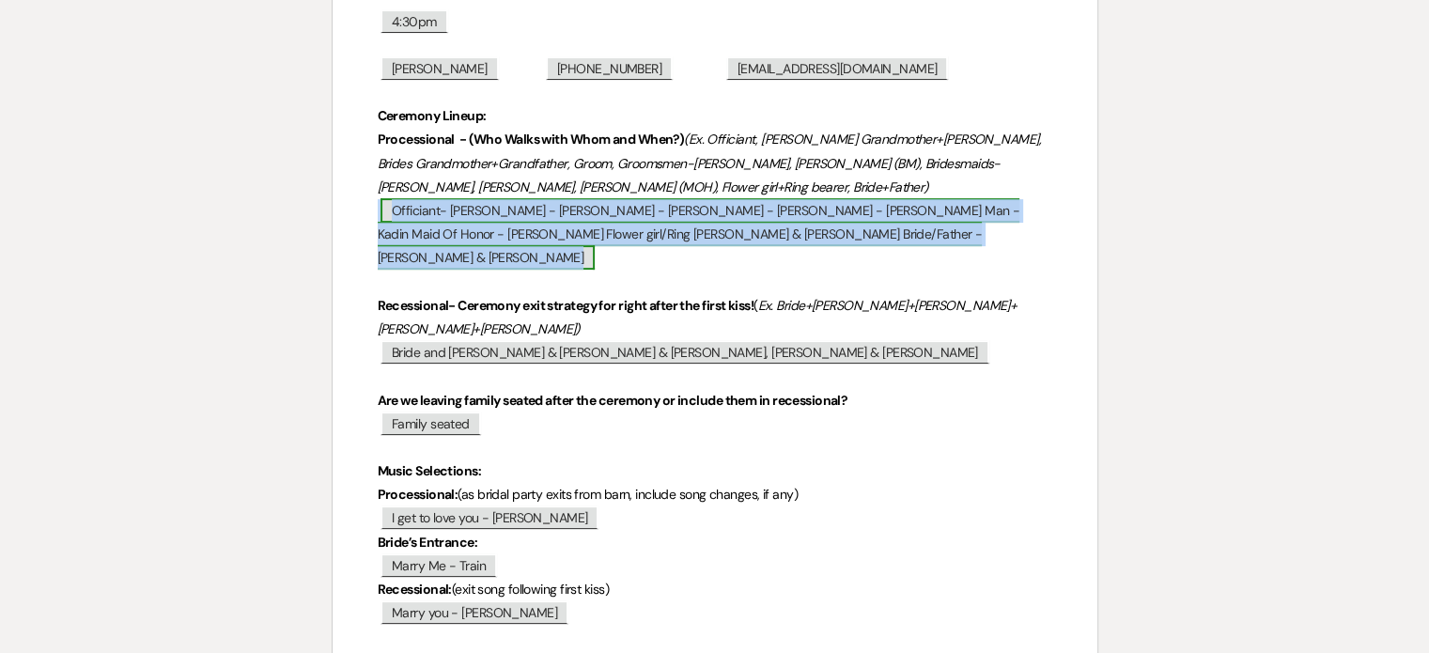
click at [552, 220] on span "Officiant- [PERSON_NAME] - [PERSON_NAME] - [PERSON_NAME] - [PERSON_NAME] - [PER…" at bounding box center [699, 233] width 643 height 71
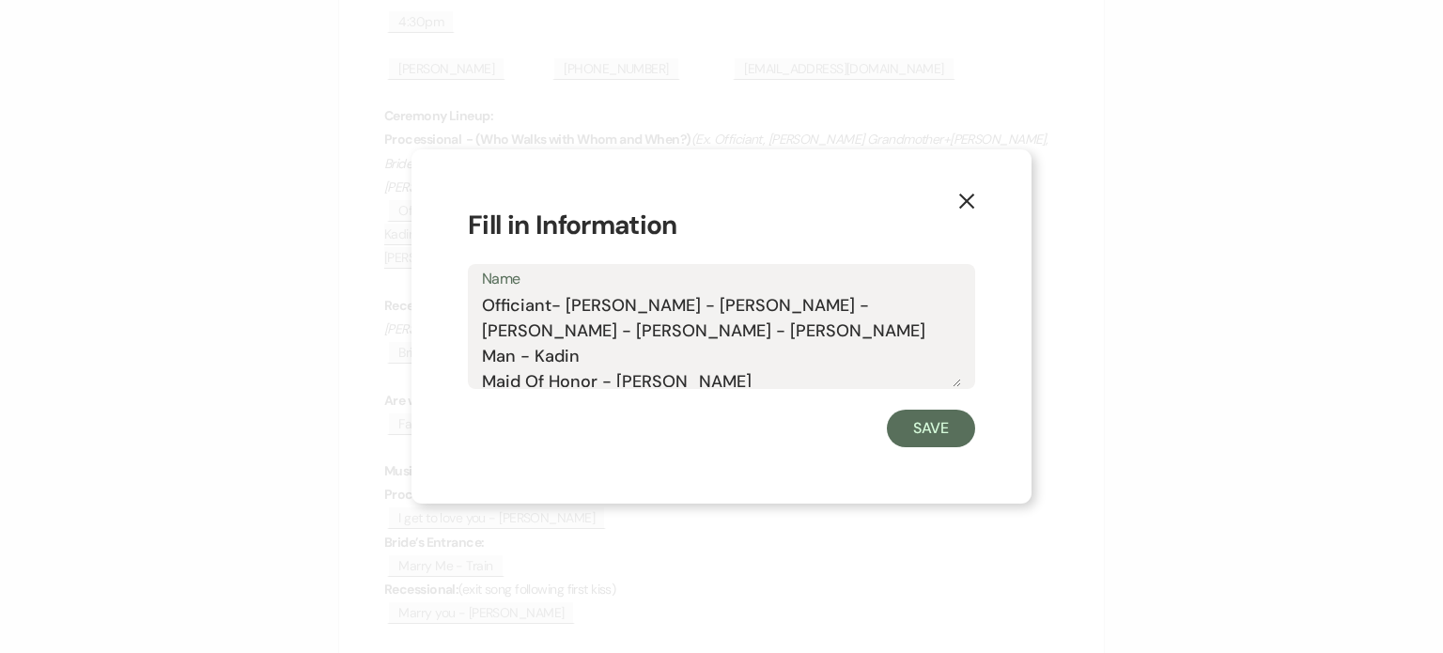
drag, startPoint x: 480, startPoint y: 302, endPoint x: 648, endPoint y: 357, distance: 176.8
click at [648, 357] on div "Name Officiant- [PERSON_NAME] - [PERSON_NAME] - [PERSON_NAME] - [PERSON_NAME] -…" at bounding box center [721, 326] width 507 height 125
drag, startPoint x: 481, startPoint y: 303, endPoint x: 549, endPoint y: 347, distance: 80.3
click at [549, 347] on div "Name Officiant- [PERSON_NAME] - [PERSON_NAME] - [PERSON_NAME] - [PERSON_NAME] -…" at bounding box center [721, 326] width 507 height 125
click at [482, 303] on textarea "Officiant- [PERSON_NAME] - [PERSON_NAME] - [PERSON_NAME] - [PERSON_NAME] - [PER…" at bounding box center [721, 340] width 479 height 94
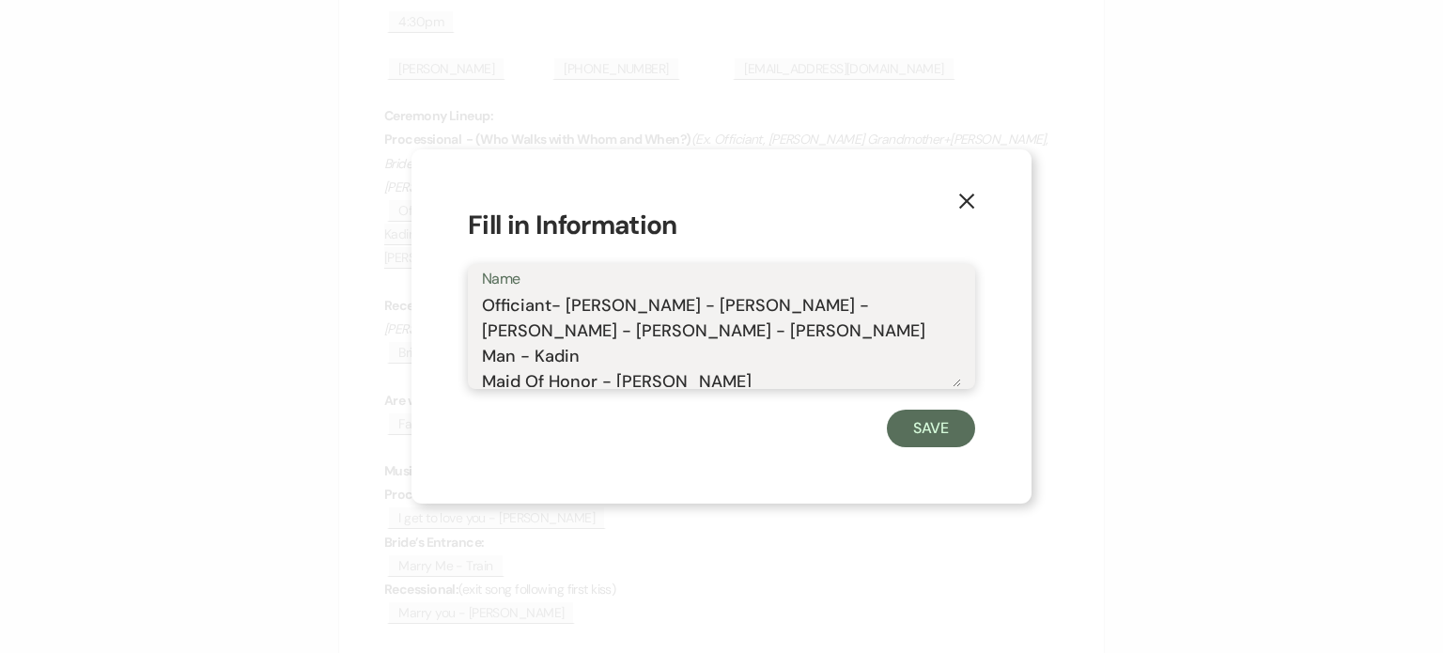
scroll to position [160, 0]
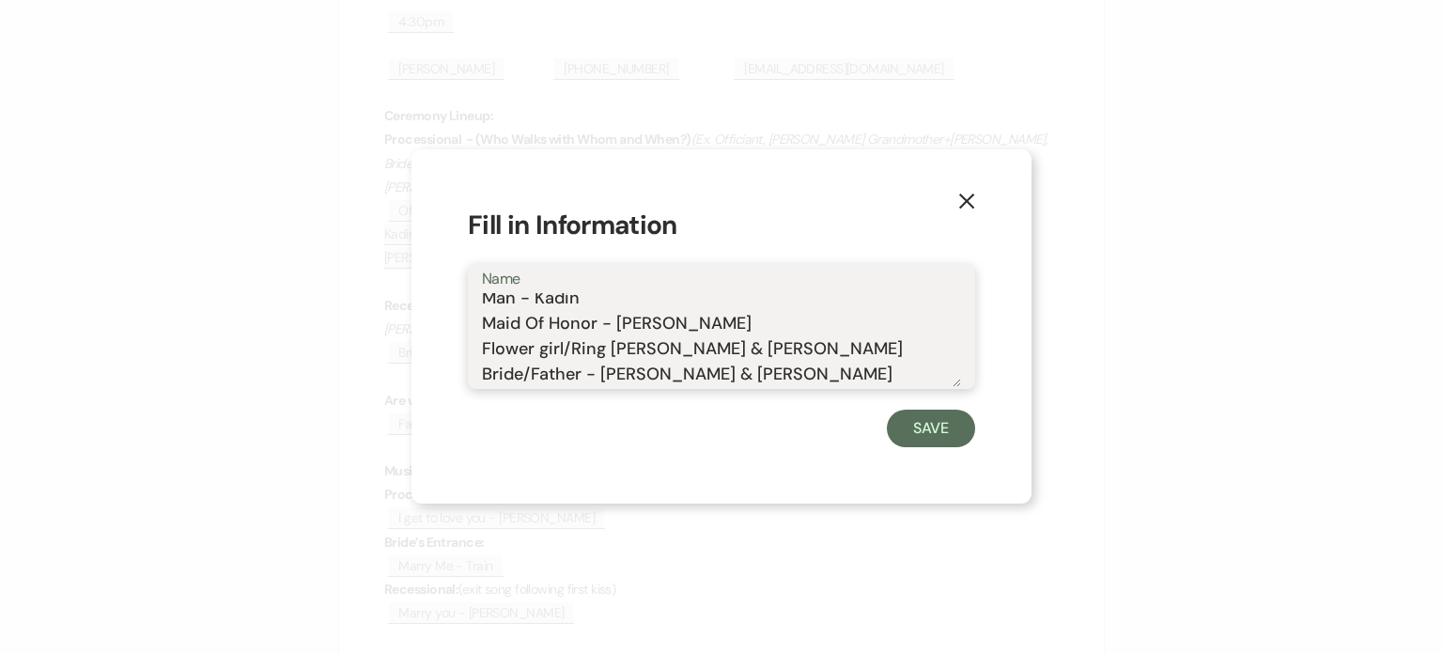
drag, startPoint x: 482, startPoint y: 303, endPoint x: 718, endPoint y: 514, distance: 316.0
click at [718, 514] on div "X Fill in Information Name Officiant- [PERSON_NAME] - [PERSON_NAME] - [PERSON_N…" at bounding box center [721, 326] width 1443 height 653
click at [945, 427] on button "Save" at bounding box center [931, 429] width 88 height 38
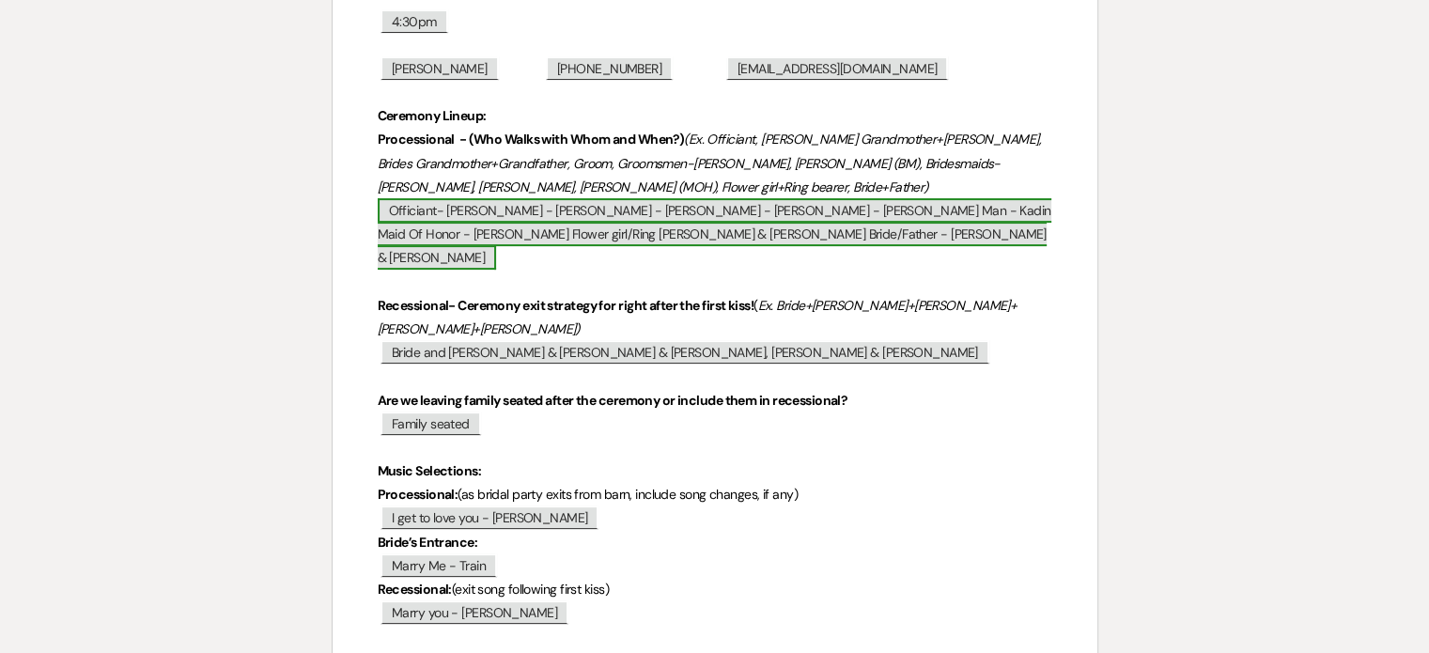
click at [470, 232] on span "Officiant- [PERSON_NAME] - [PERSON_NAME] - [PERSON_NAME] - [PERSON_NAME] - [PER…" at bounding box center [715, 233] width 674 height 71
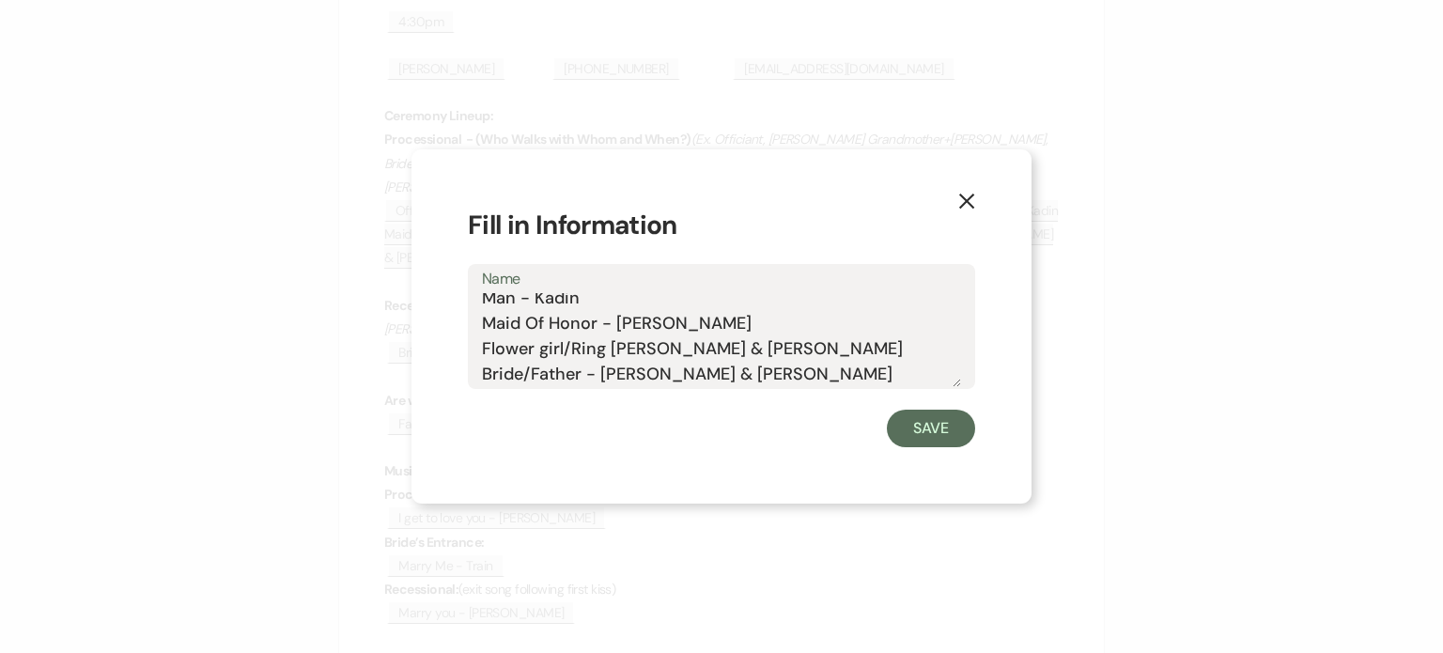
drag, startPoint x: 485, startPoint y: 304, endPoint x: 724, endPoint y: 383, distance: 252.2
click at [724, 383] on textarea "Officiant- [PERSON_NAME] - [PERSON_NAME] - [PERSON_NAME] - [PERSON_NAME] - [PER…" at bounding box center [721, 340] width 479 height 94
click at [325, 198] on div "X Fill in Information Name Officiant- [PERSON_NAME] - [PERSON_NAME] - [PERSON_N…" at bounding box center [721, 326] width 1443 height 653
click at [969, 198] on use "button" at bounding box center [966, 201] width 15 height 15
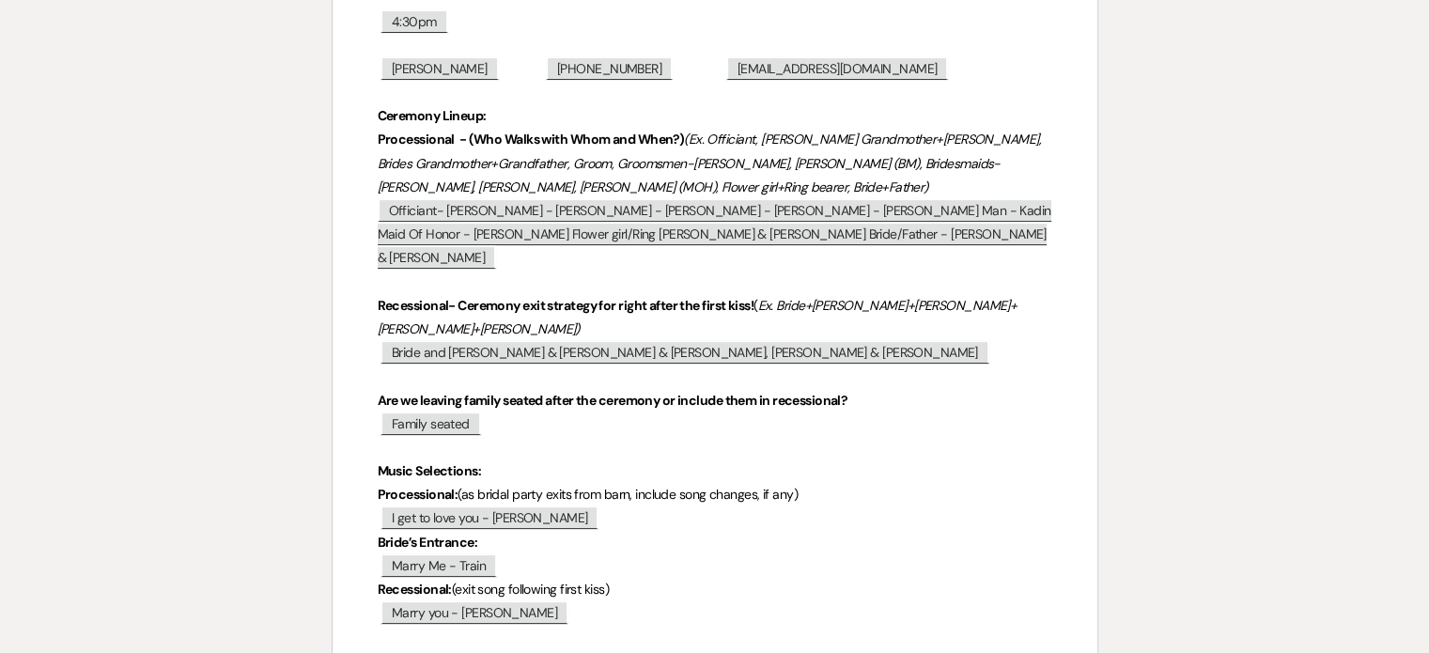
scroll to position [0, 0]
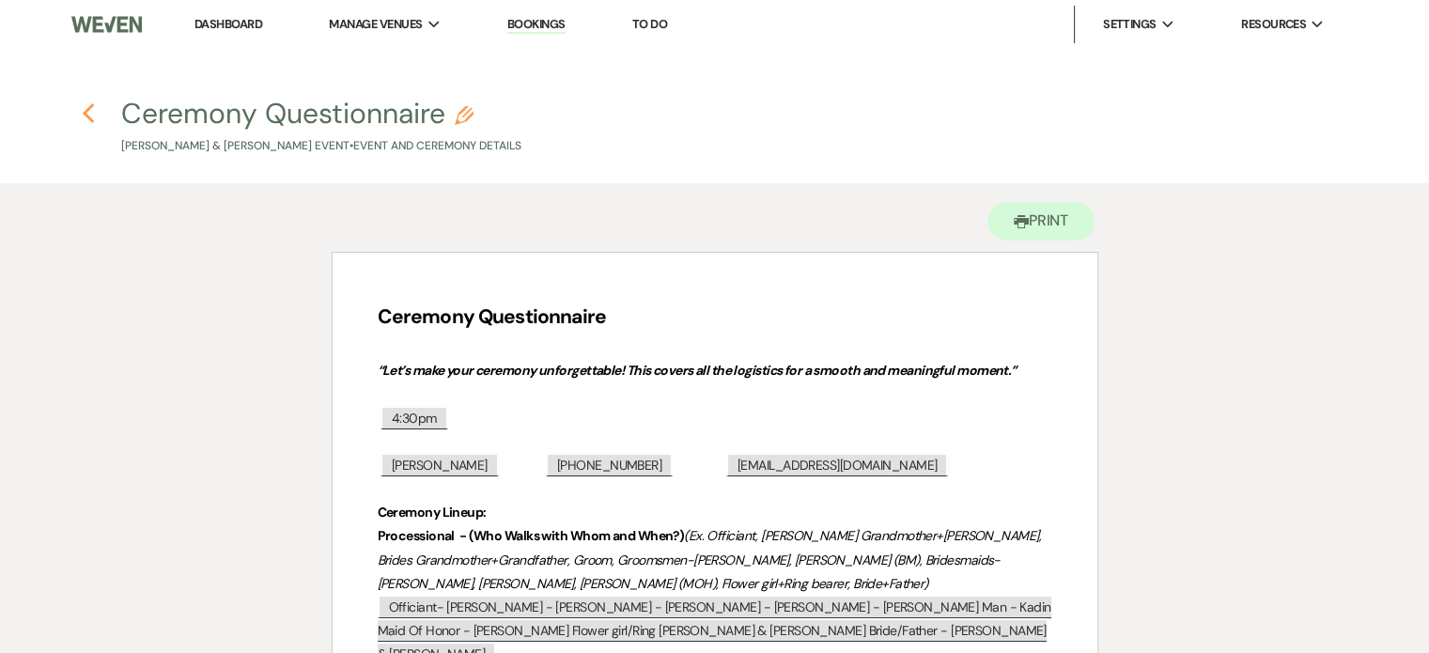
click at [94, 112] on icon "Previous" at bounding box center [89, 113] width 14 height 23
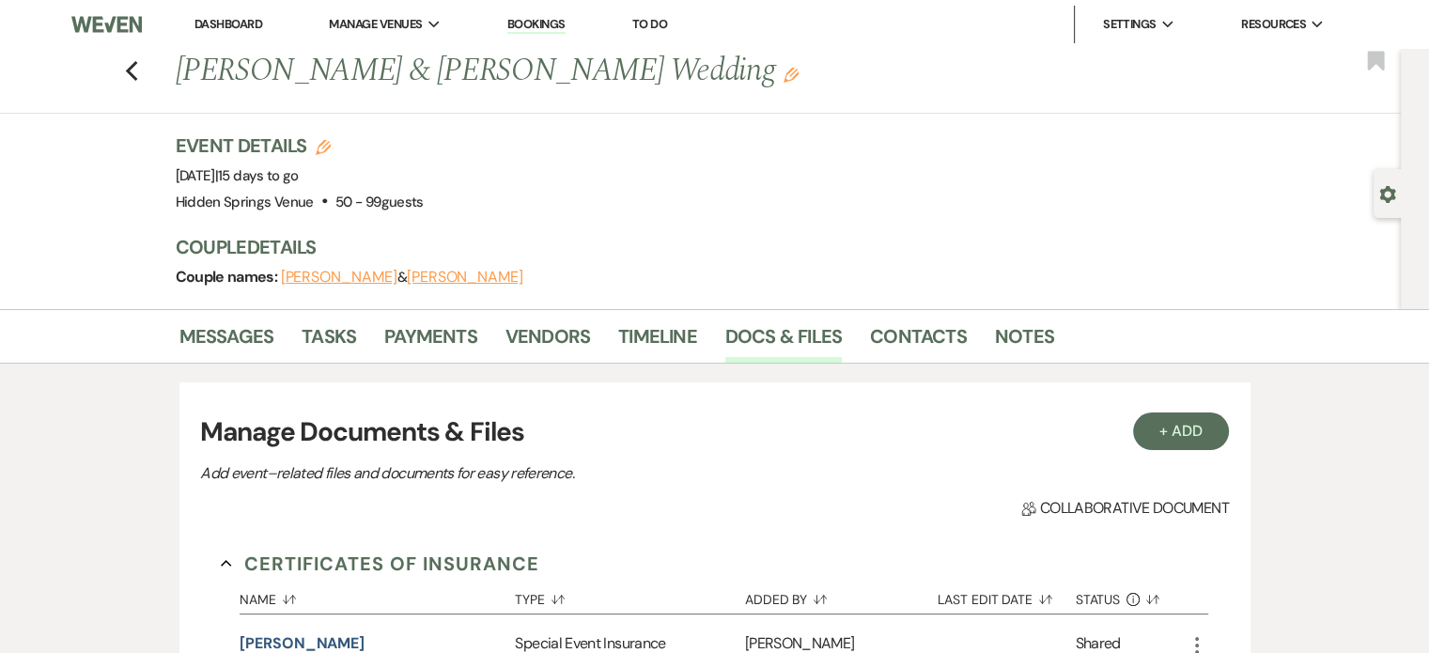
scroll to position [1047, 0]
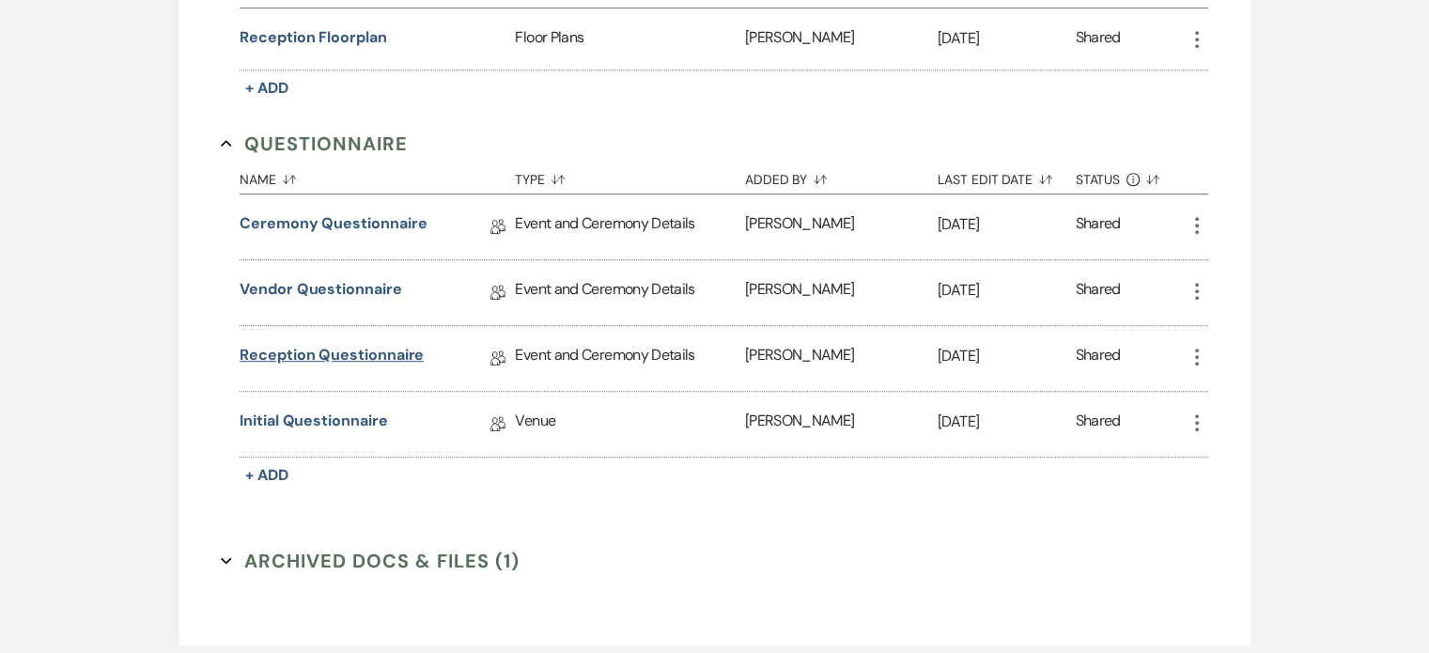
click at [366, 349] on link "Reception Questionnaire" at bounding box center [332, 358] width 184 height 29
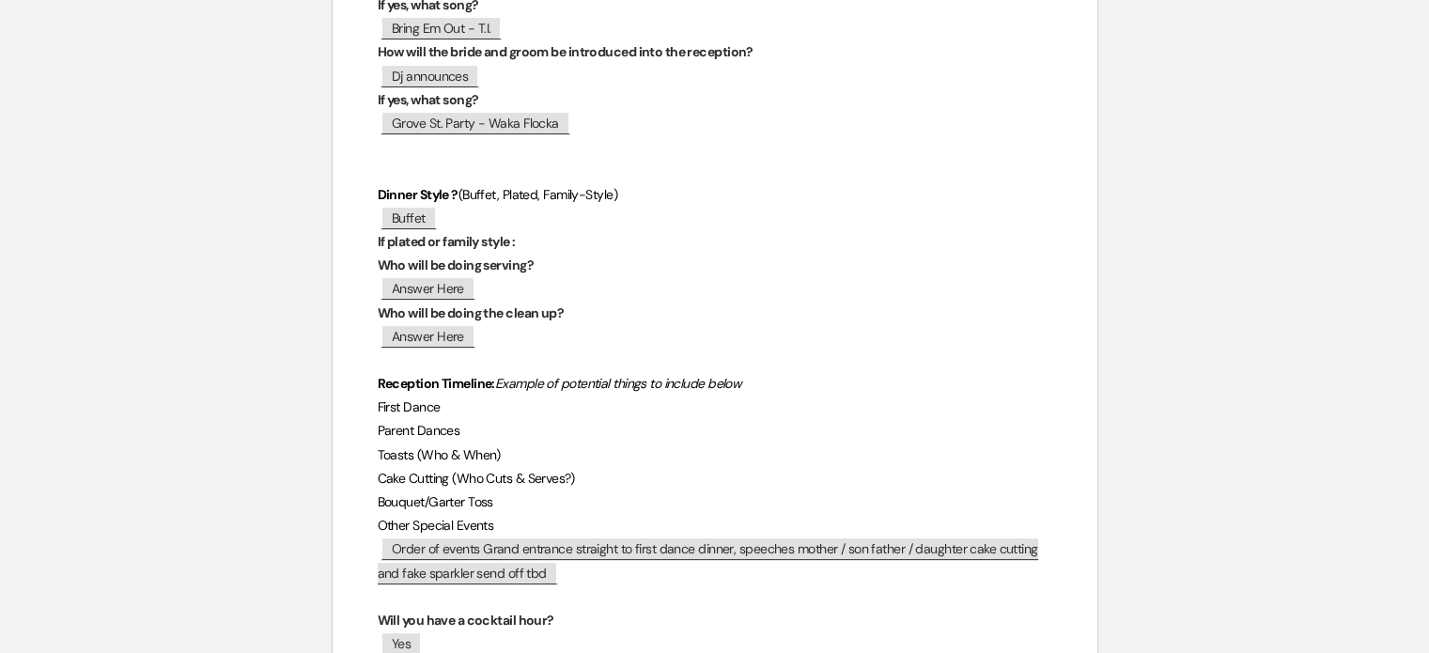
scroll to position [485, 0]
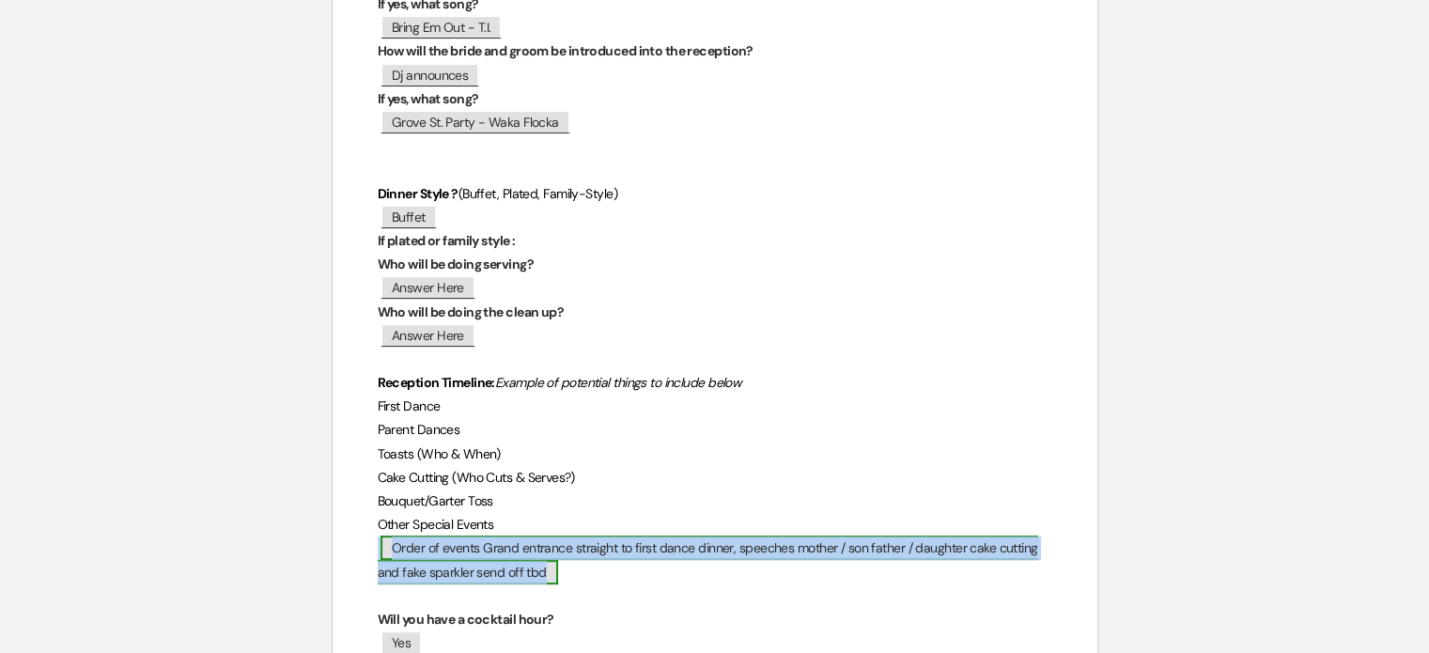
click at [519, 571] on span "Order of events Grand entrance straight to first dance dinner, speeches mother …" at bounding box center [708, 559] width 660 height 48
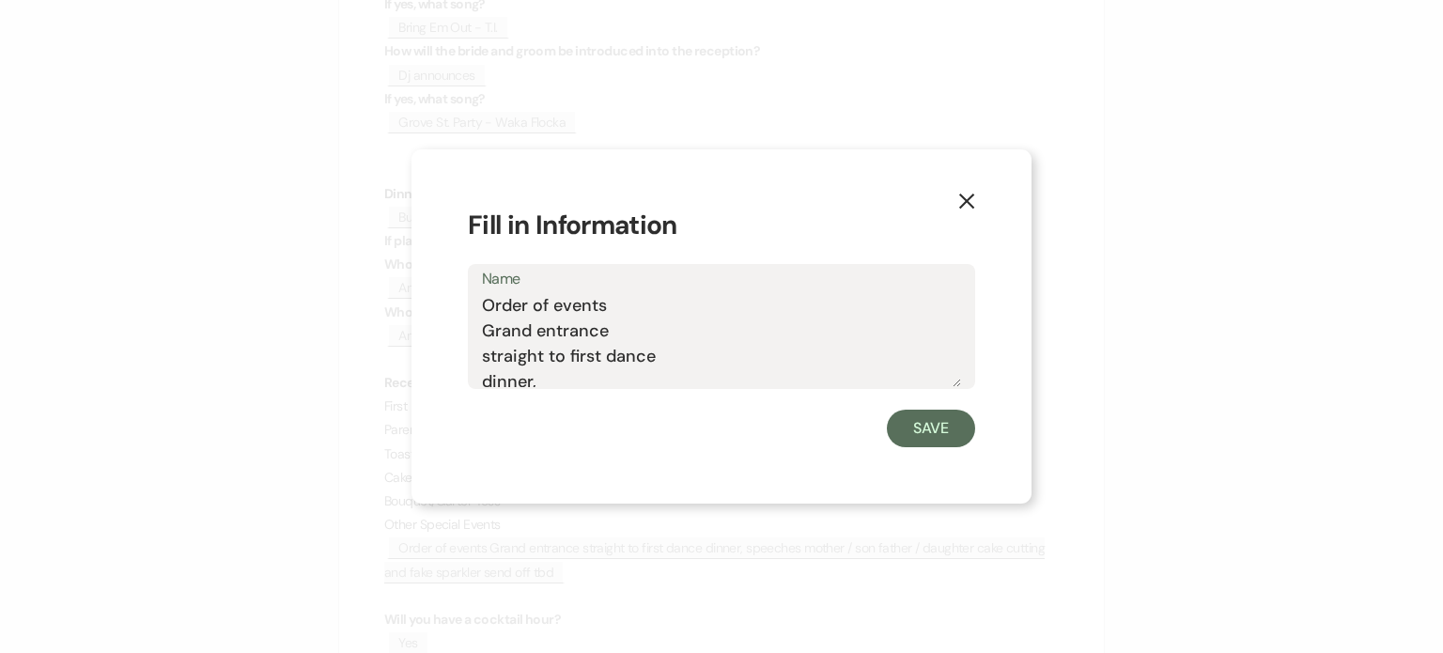
click at [980, 198] on button "X" at bounding box center [967, 199] width 28 height 33
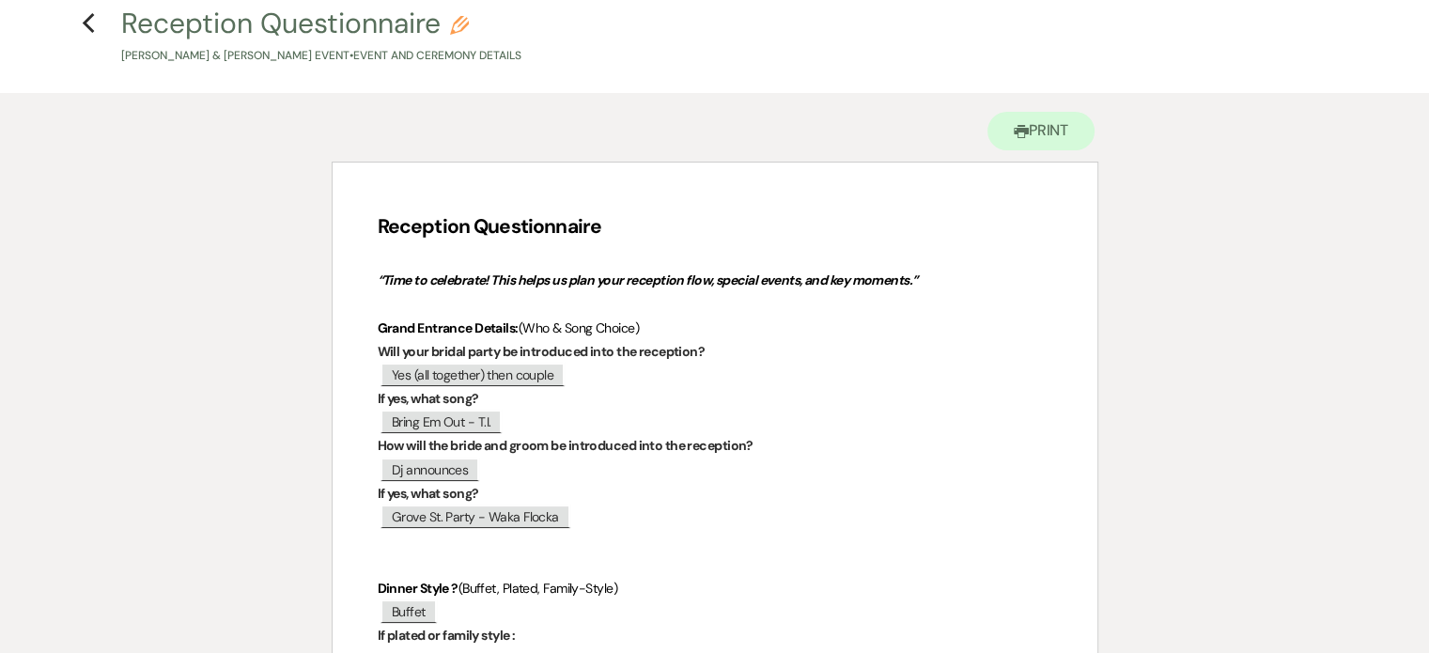
scroll to position [0, 0]
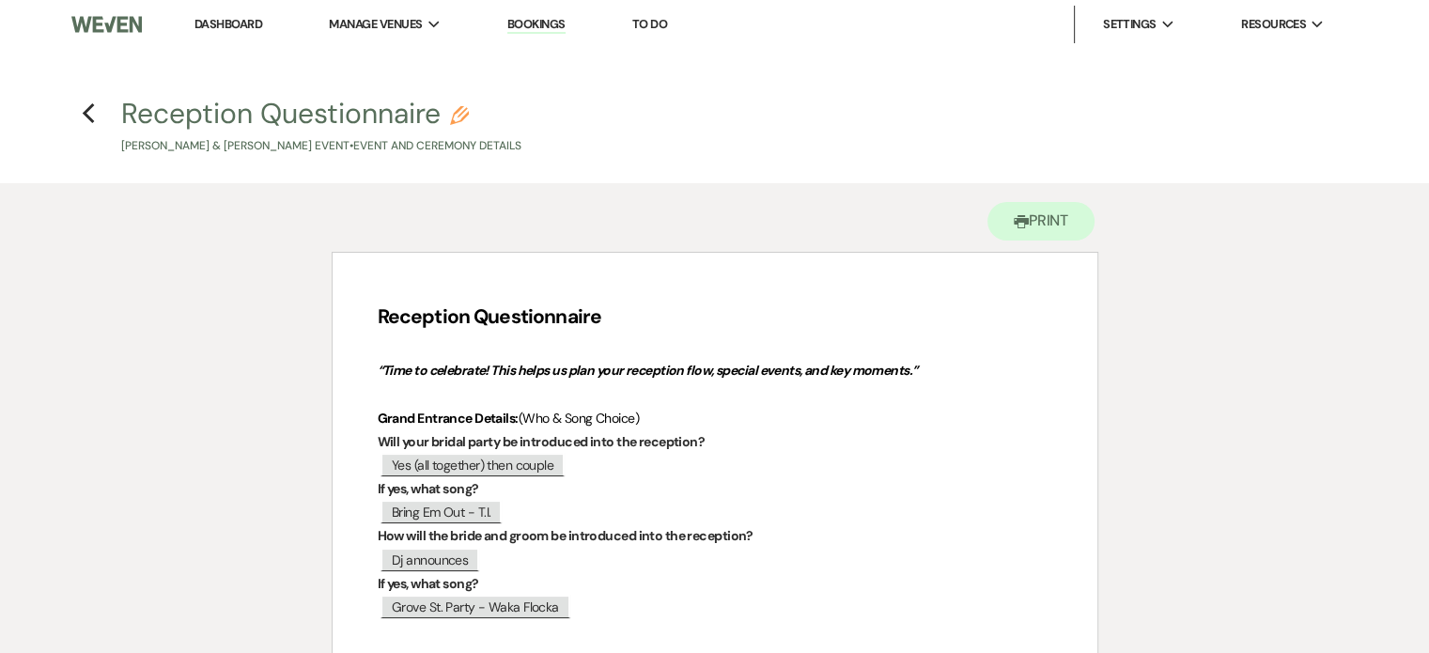
click at [219, 24] on link "Dashboard" at bounding box center [228, 24] width 68 height 16
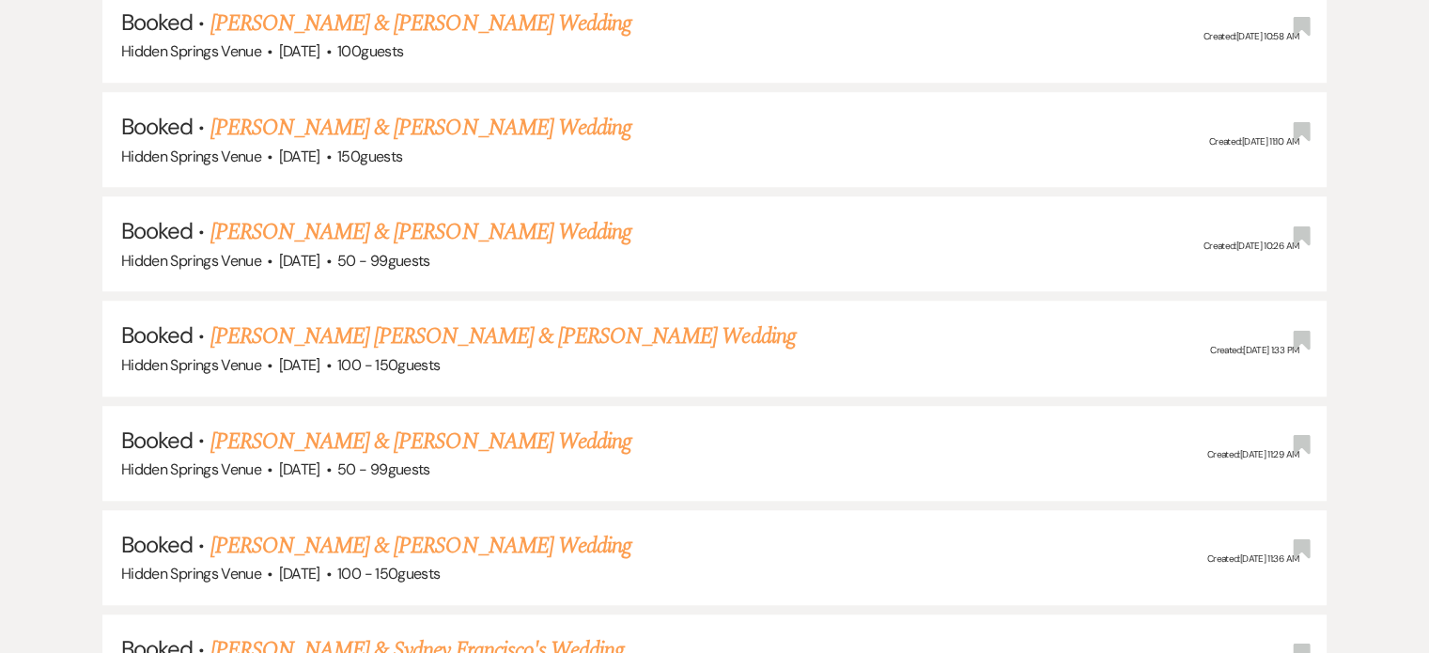
scroll to position [1390, 0]
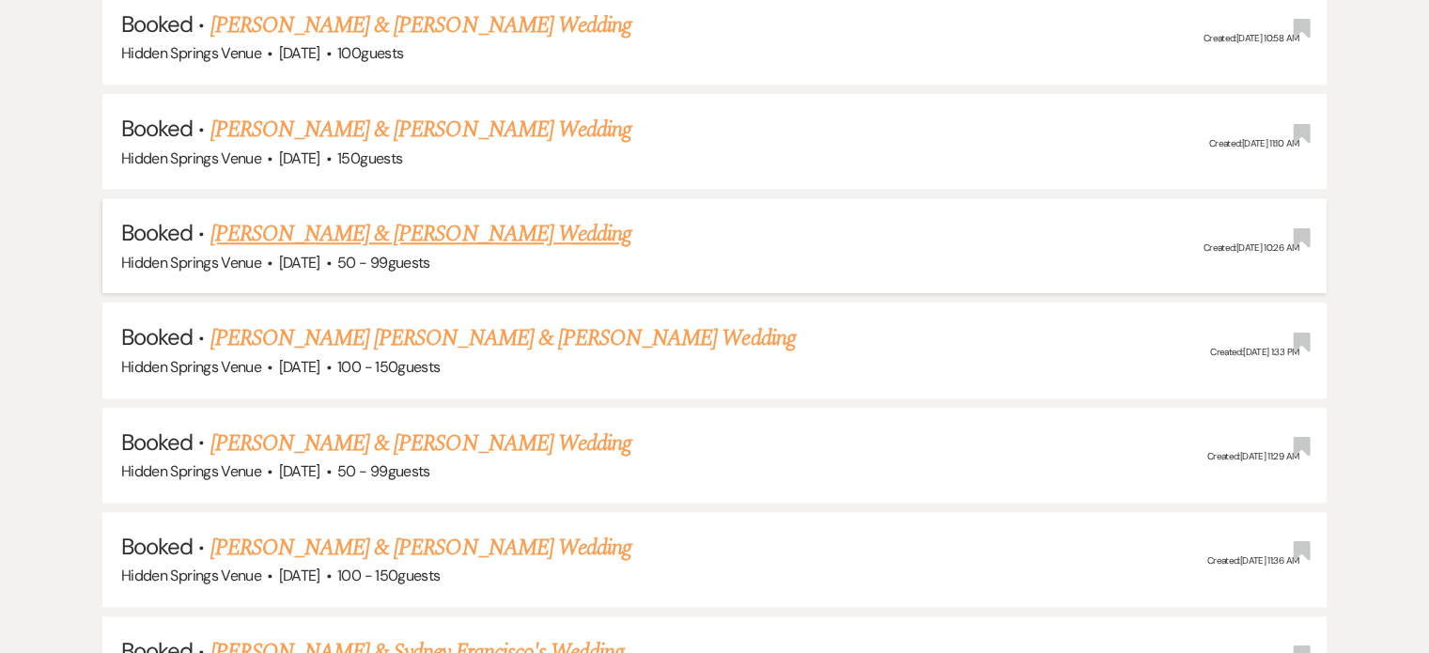
click at [556, 217] on link "[PERSON_NAME] & [PERSON_NAME] Wedding" at bounding box center [420, 234] width 421 height 34
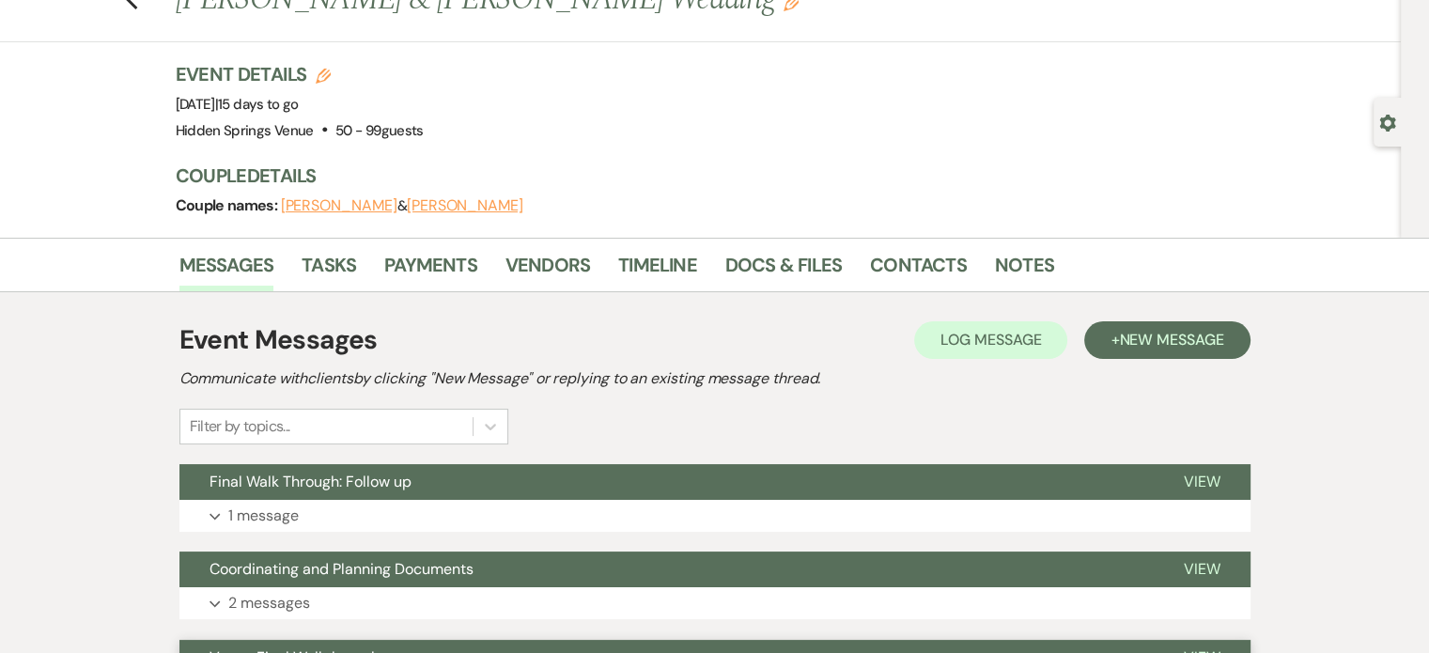
scroll to position [70, 0]
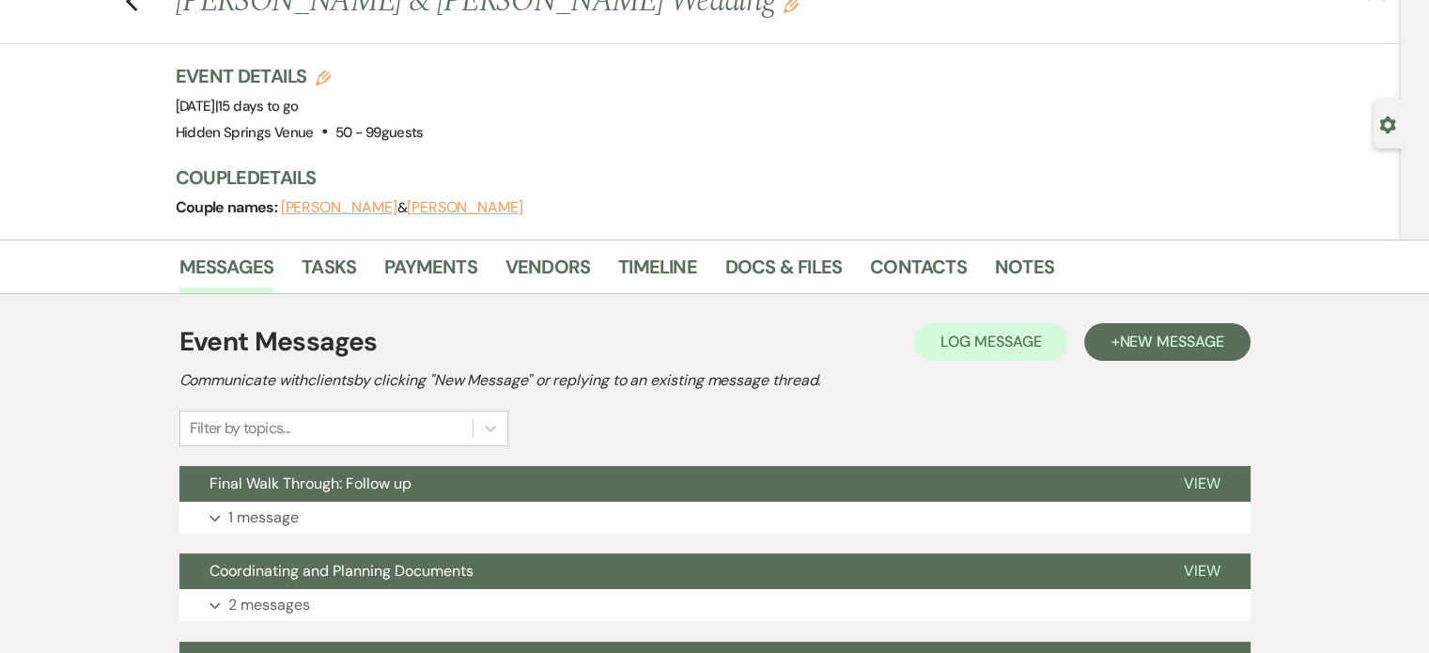
click at [798, 248] on li "Docs & Files" at bounding box center [797, 270] width 145 height 45
click at [767, 260] on link "Docs & Files" at bounding box center [783, 272] width 116 height 41
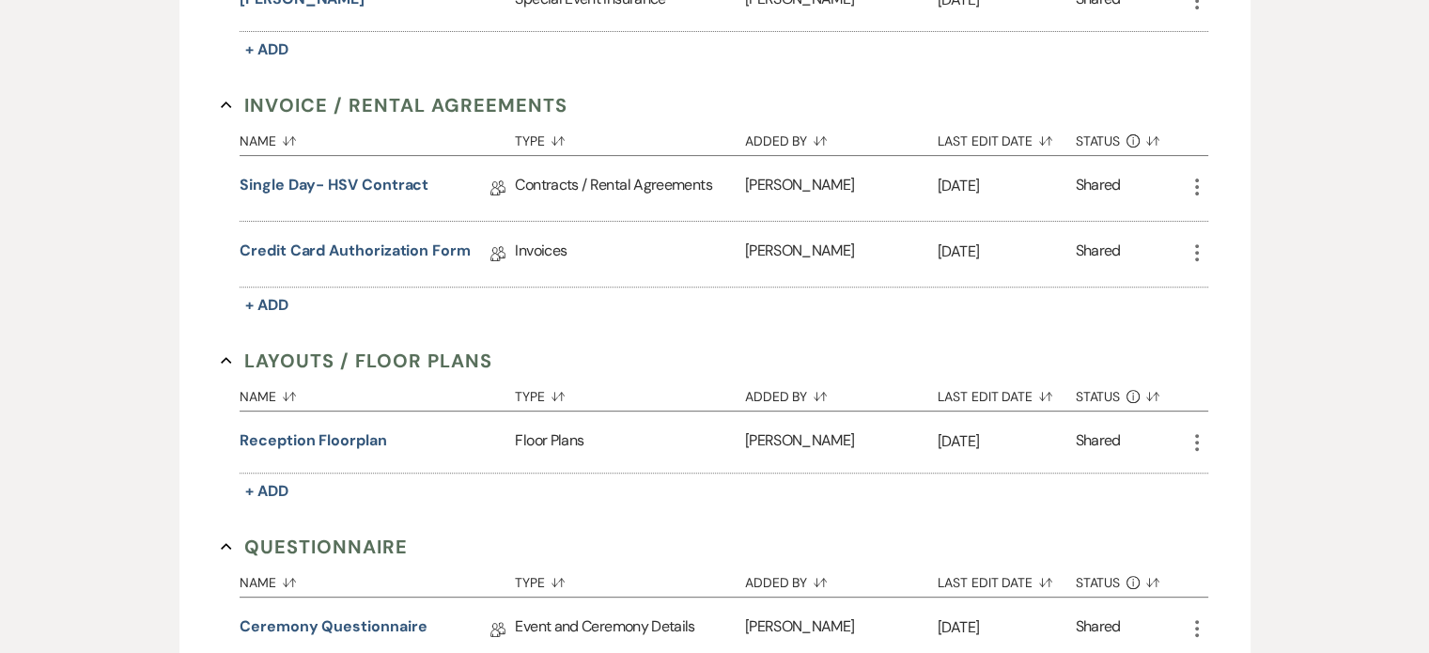
scroll to position [643, 0]
click at [351, 434] on button "Reception Floorplan" at bounding box center [313, 441] width 147 height 23
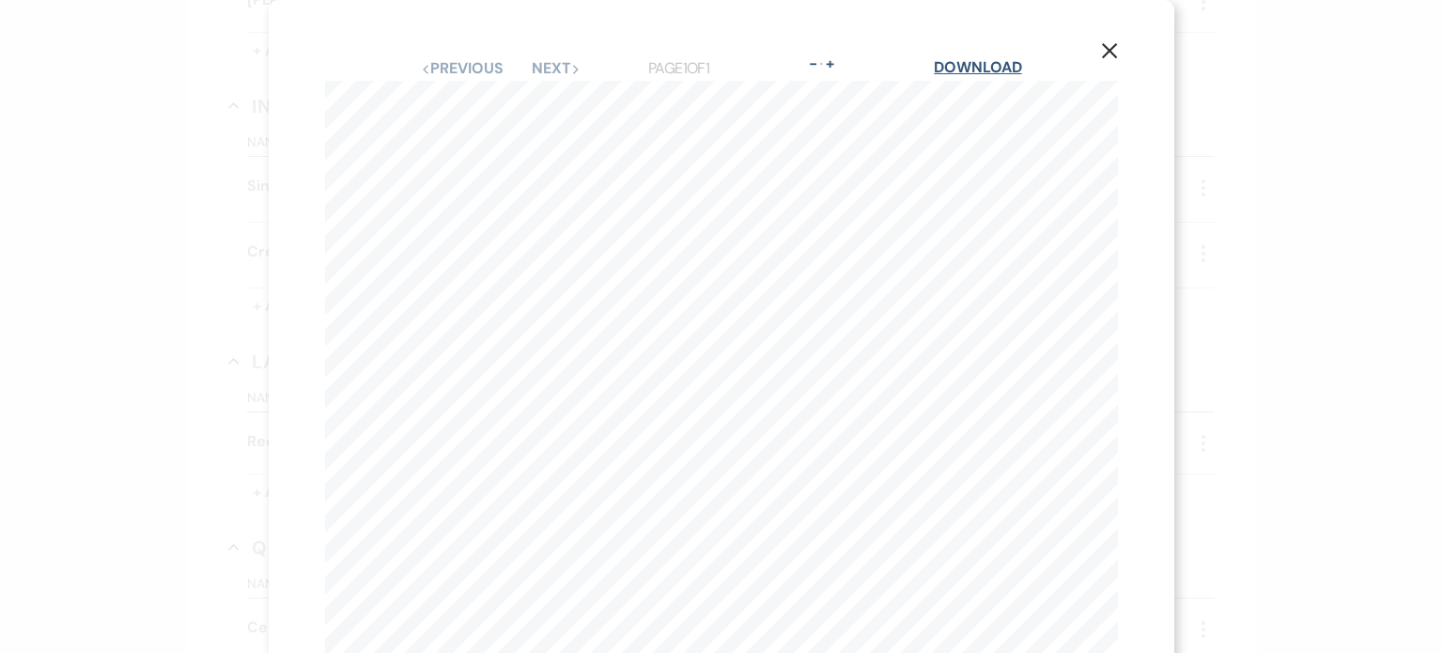
click at [974, 70] on link "Download" at bounding box center [977, 67] width 87 height 20
click at [167, 256] on div "X Previous Previous Next Next Page 1 of 1 - Zoom + Download [PERSON_NAME] - [DA…" at bounding box center [721, 326] width 1443 height 653
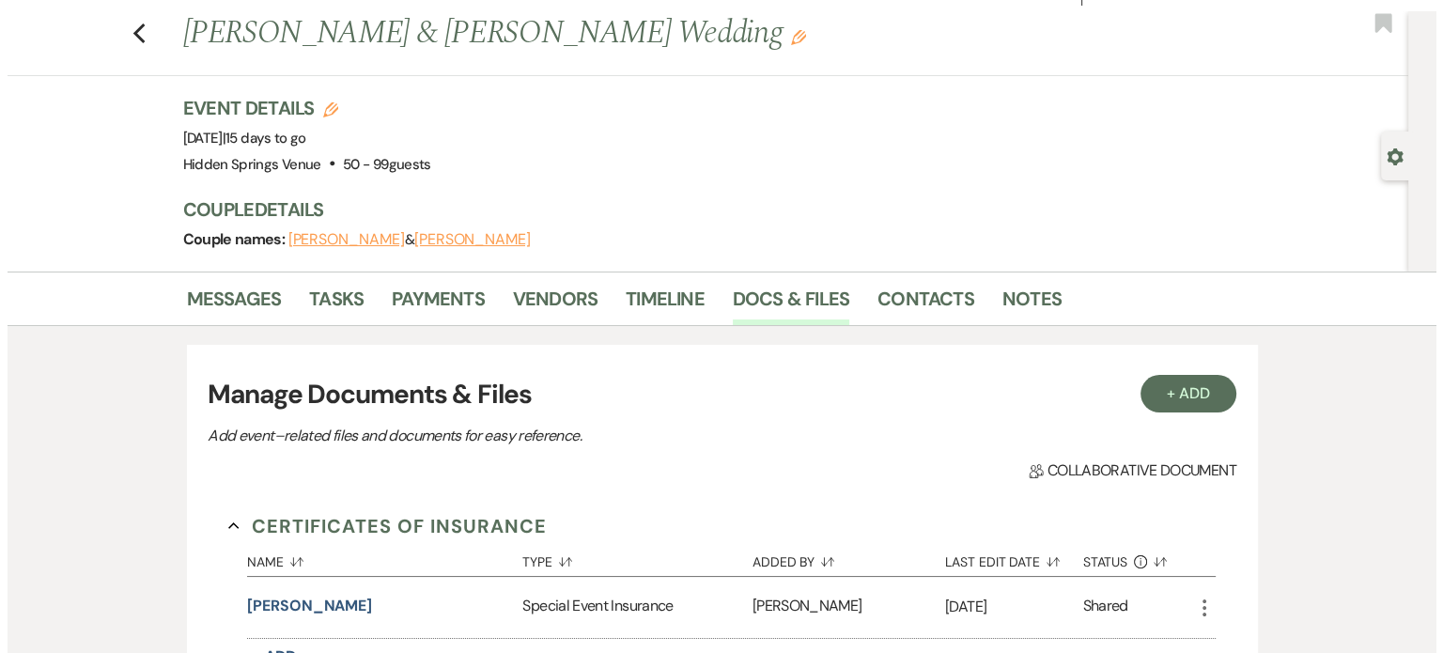
scroll to position [0, 0]
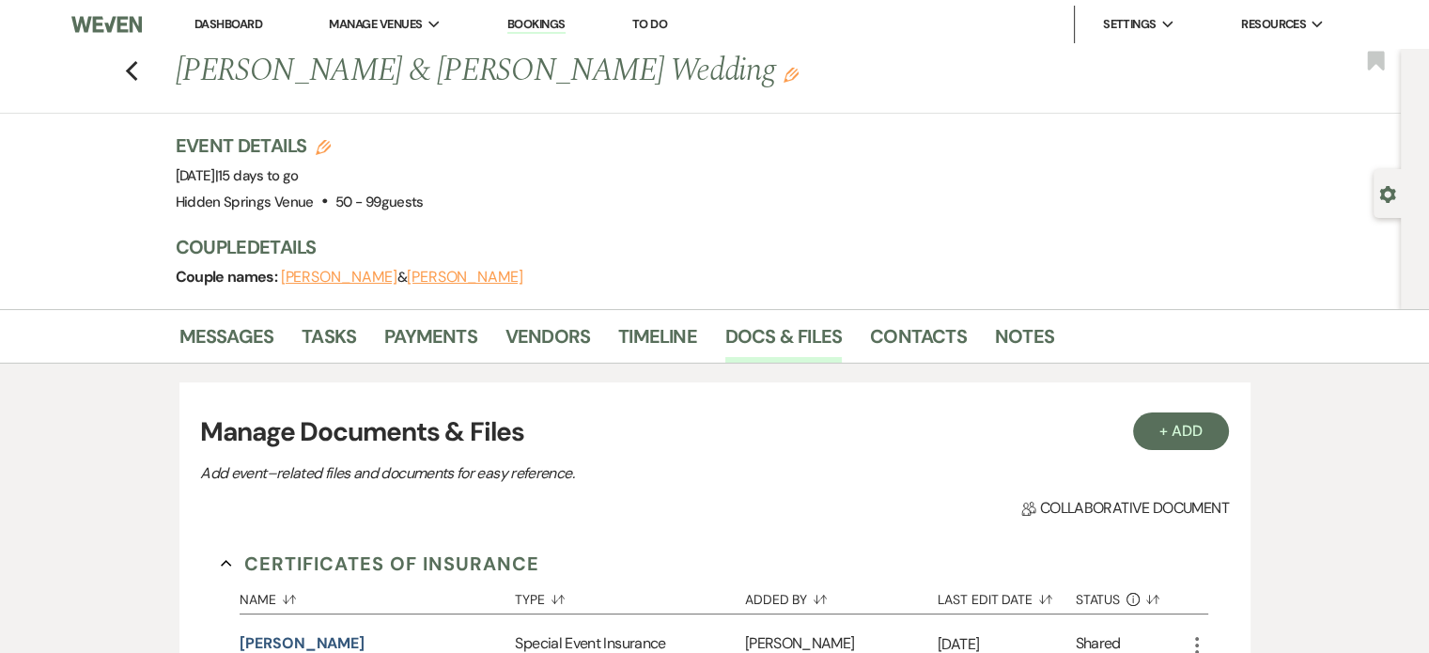
click at [425, 276] on button "[PERSON_NAME]" at bounding box center [465, 277] width 116 height 15
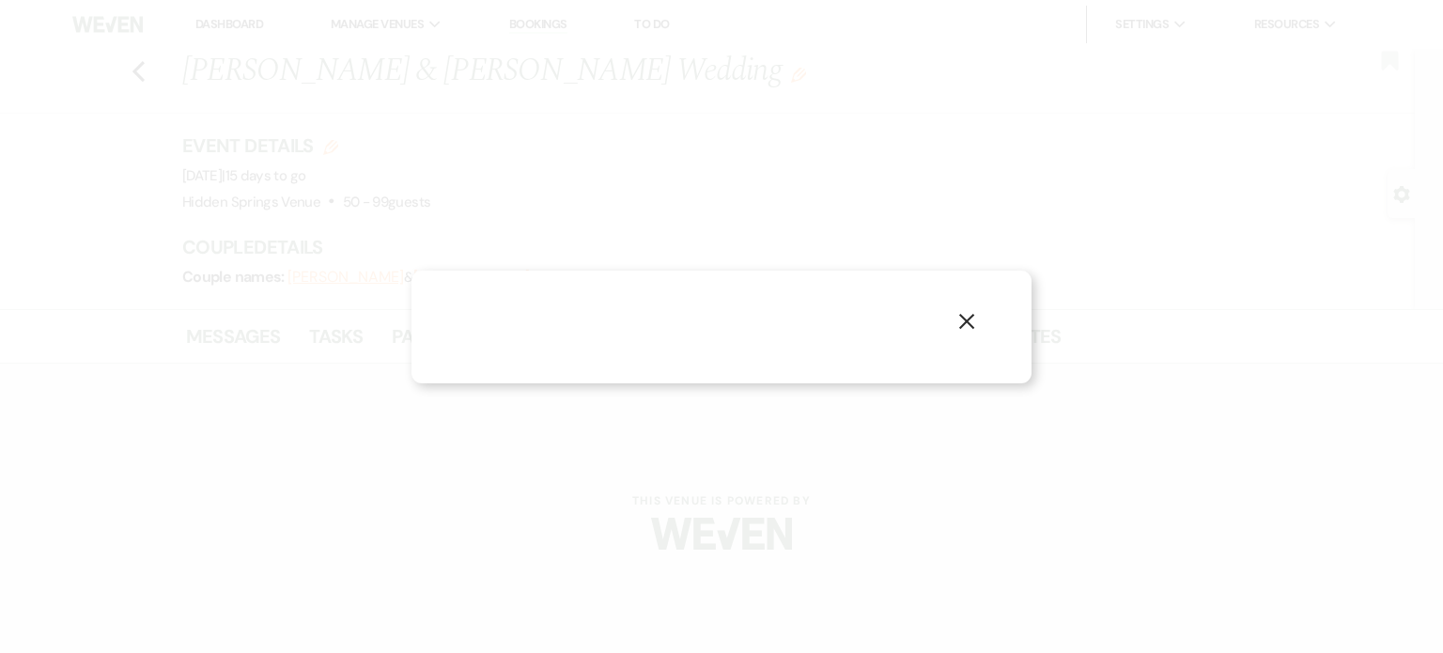
select select "1"
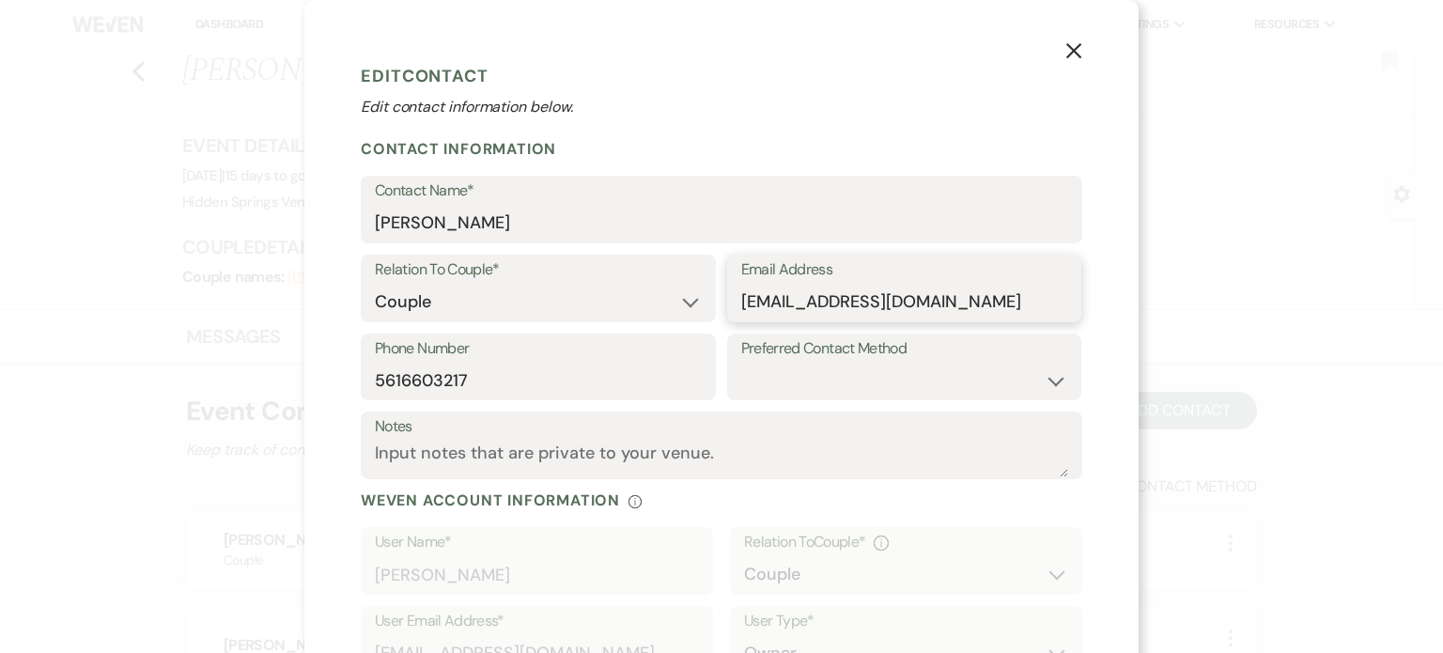
drag, startPoint x: 735, startPoint y: 300, endPoint x: 1000, endPoint y: 315, distance: 266.3
click at [1000, 315] on input "[EMAIL_ADDRESS][DOMAIN_NAME]" at bounding box center [904, 302] width 327 height 37
